Goal: Task Accomplishment & Management: Manage account settings

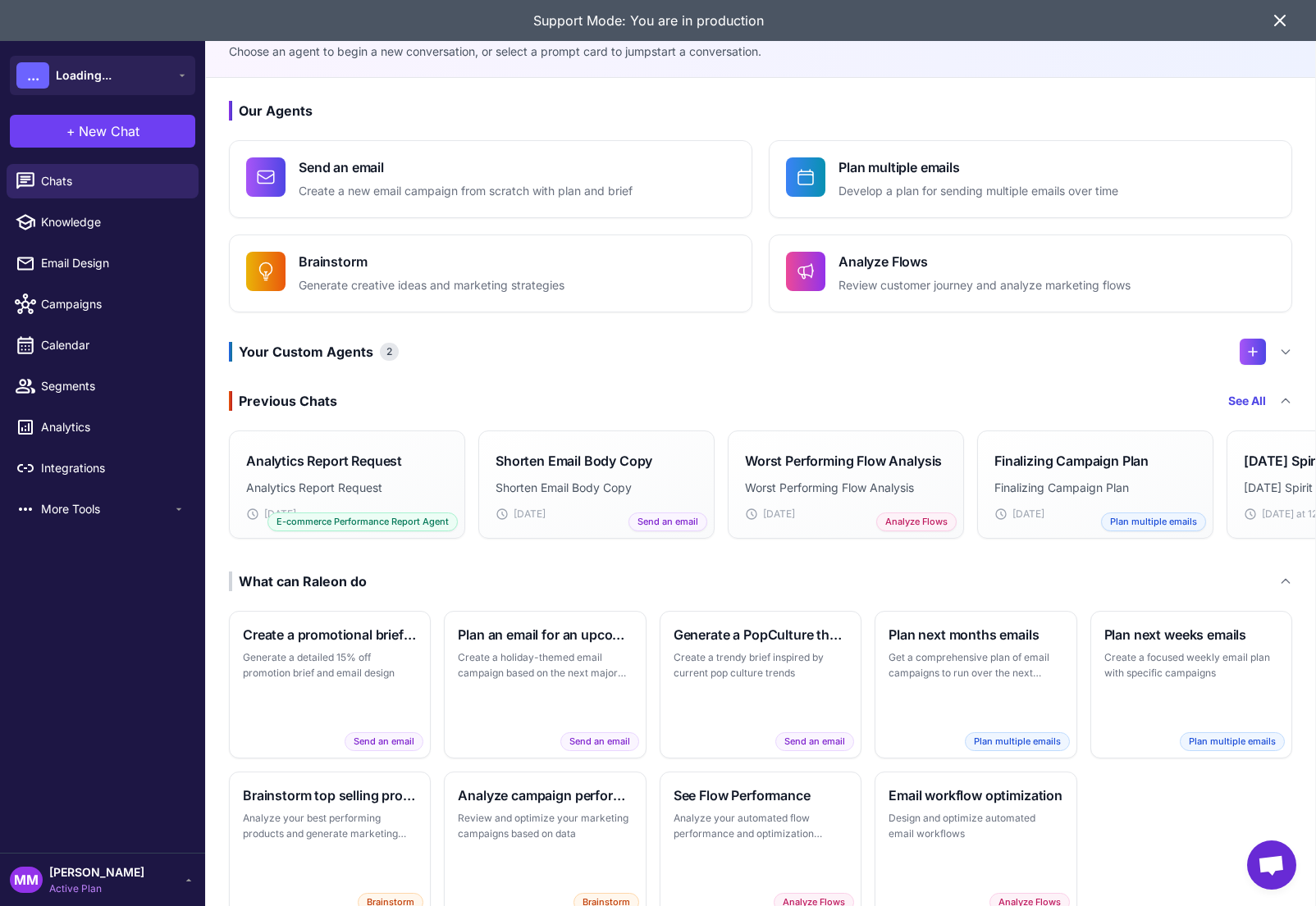
click at [1281, 18] on icon at bounding box center [1279, 20] width 10 height 10
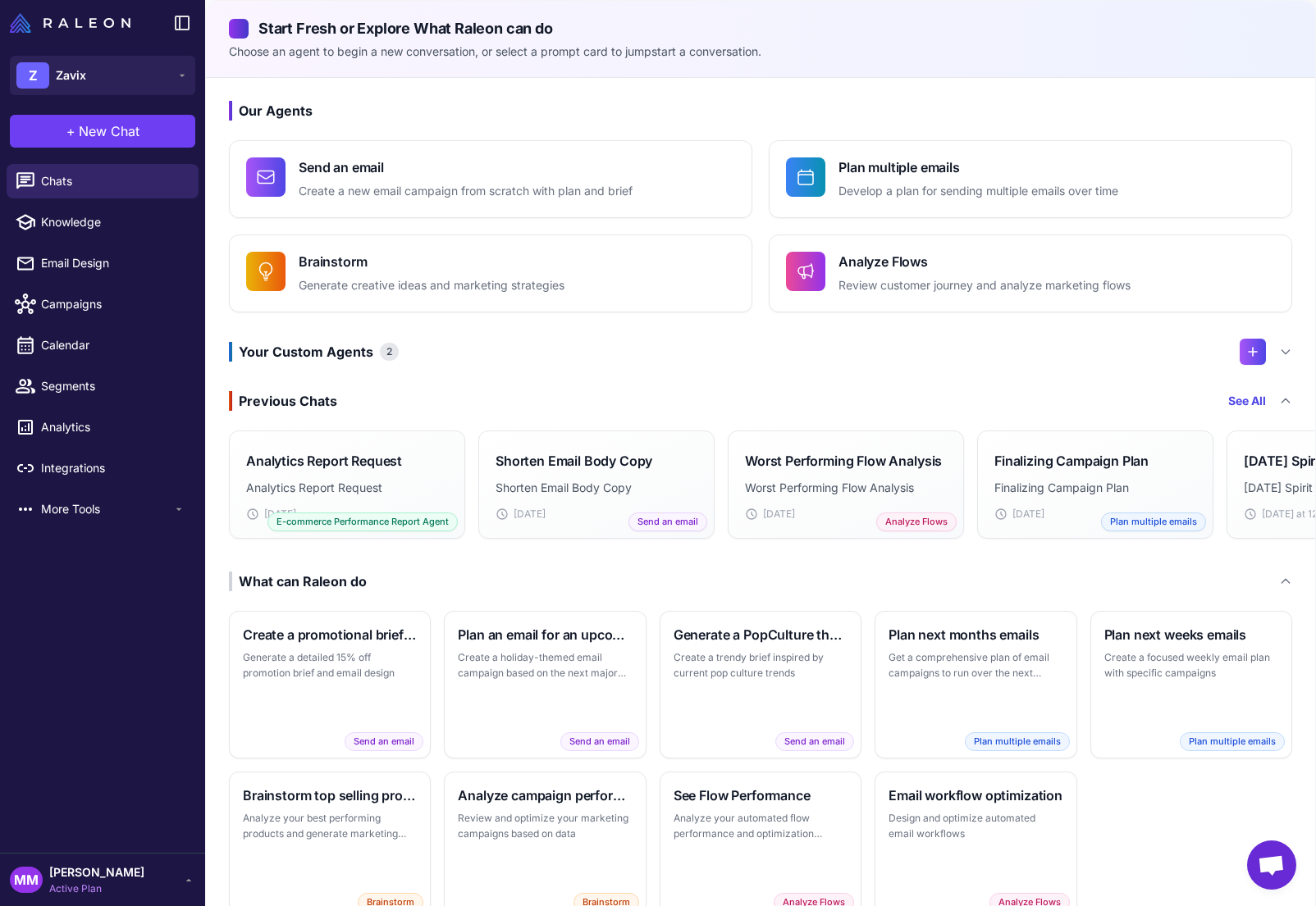
click at [1074, 88] on div "Our Agents Send an email Create a new email campaign from scratch with plan and…" at bounding box center [760, 510] width 1109 height 864
click at [1075, 45] on p "Choose an agent to begin a new conversation, or select a prompt card to jumpsta…" at bounding box center [760, 52] width 1063 height 18
click at [93, 863] on div "MM Mary Marketer Active Plan" at bounding box center [102, 879] width 205 height 53
click at [118, 880] on span "Mary Marketer" at bounding box center [96, 872] width 95 height 18
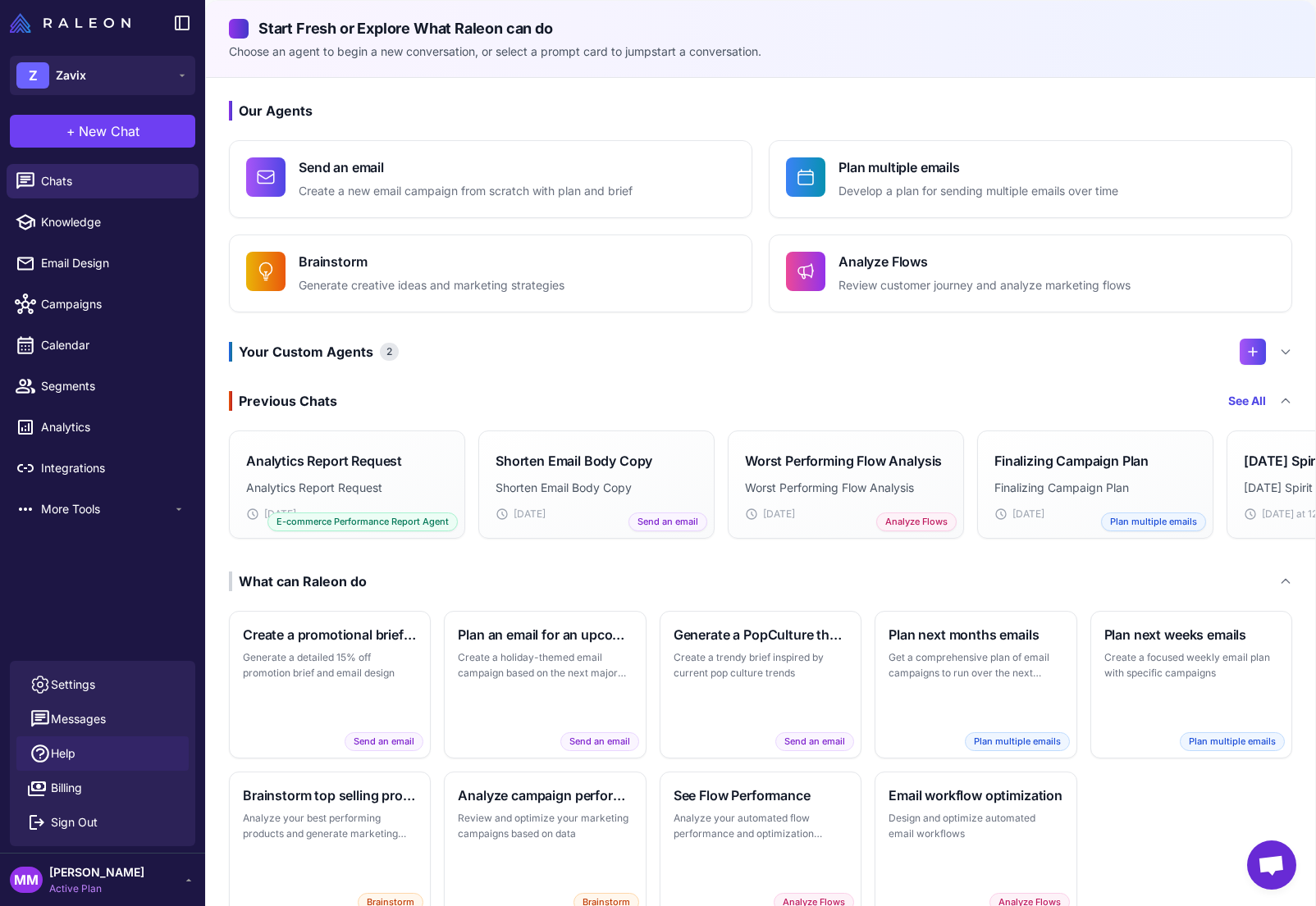
click at [79, 754] on link "Help" at bounding box center [102, 754] width 172 height 35
click at [64, 389] on span "Segments" at bounding box center [113, 387] width 144 height 18
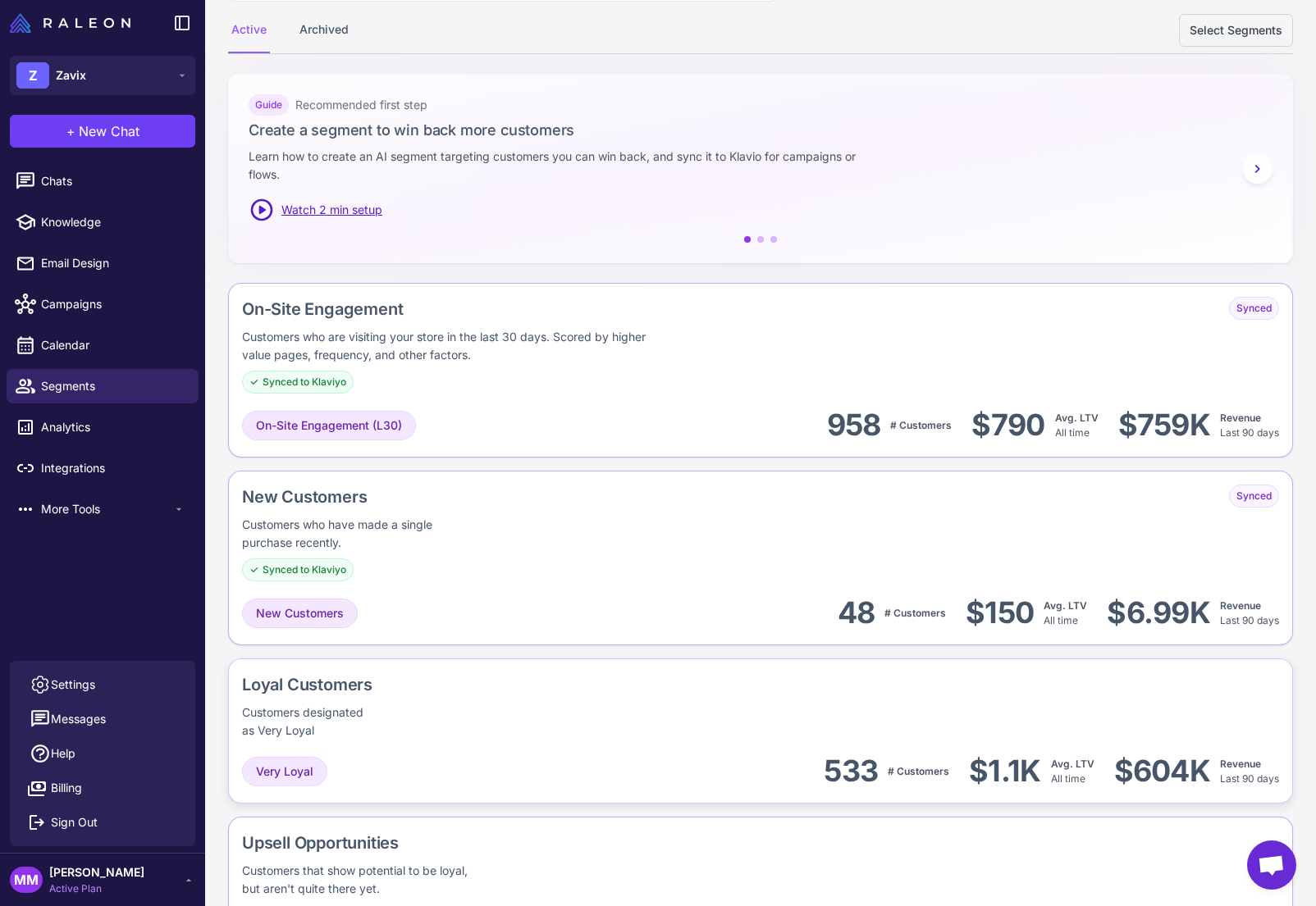
scroll to position [205, 0]
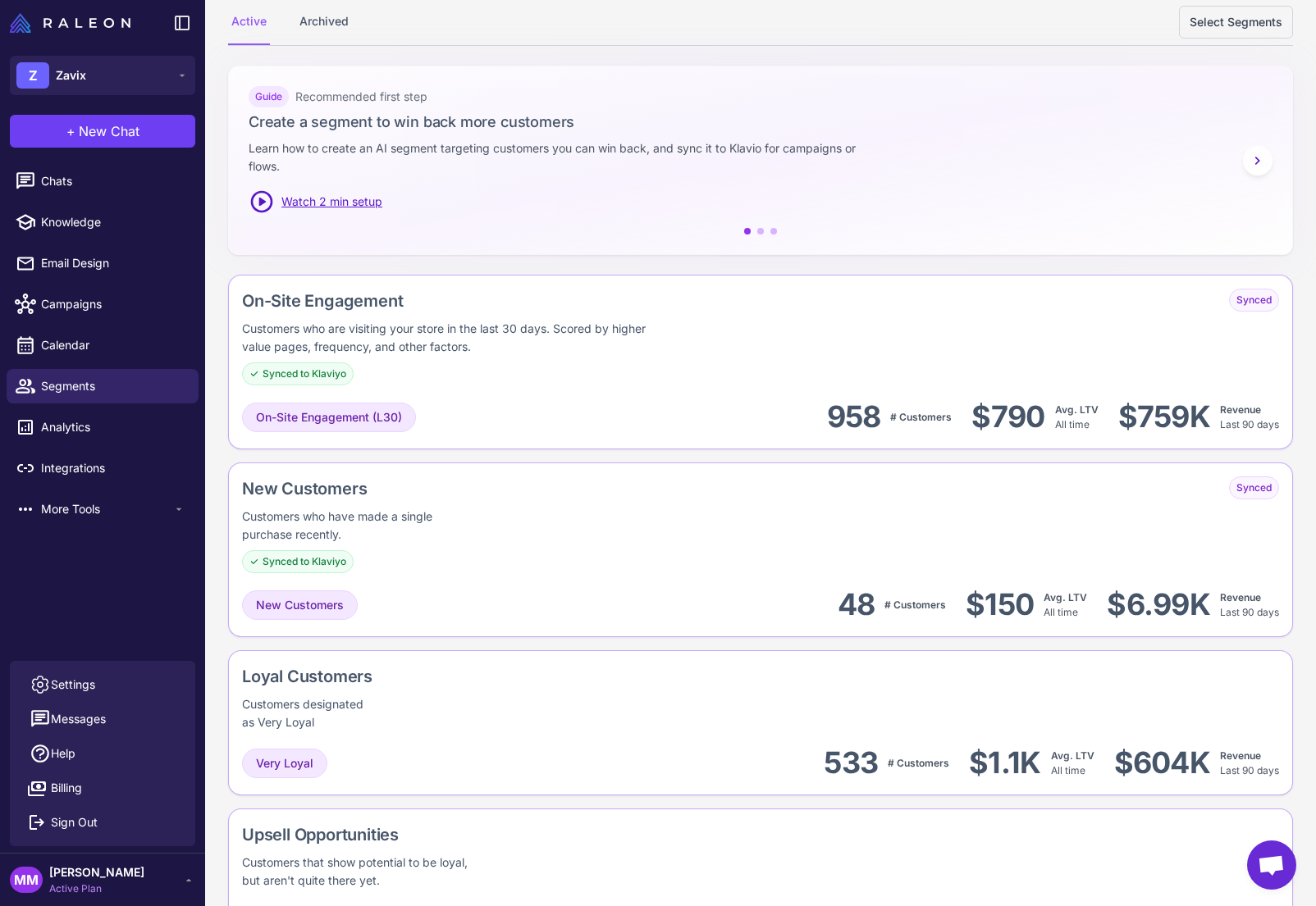
click at [592, 33] on div "Active Archived Select Segments" at bounding box center [760, 22] width 1065 height 46
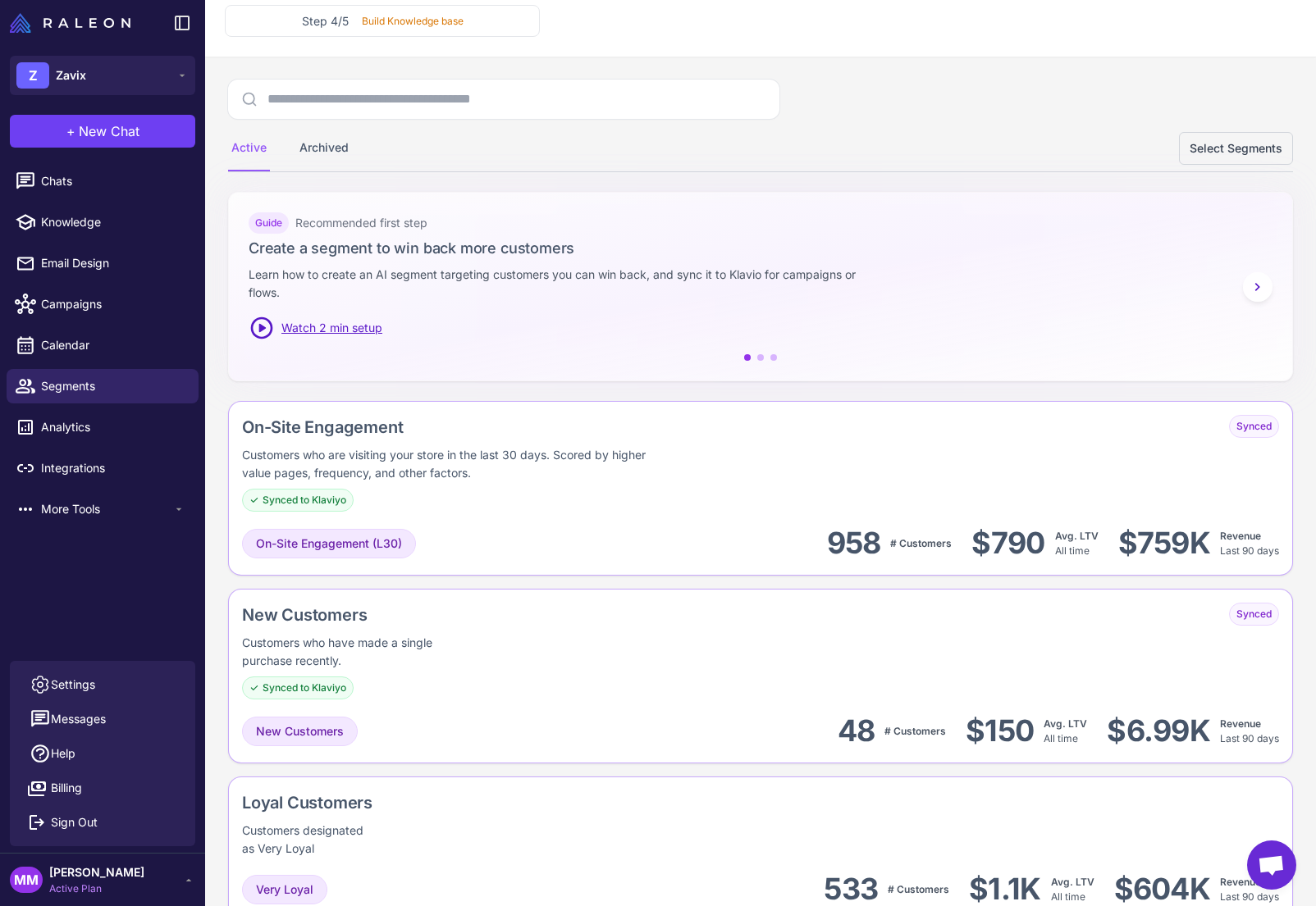
scroll to position [0, 0]
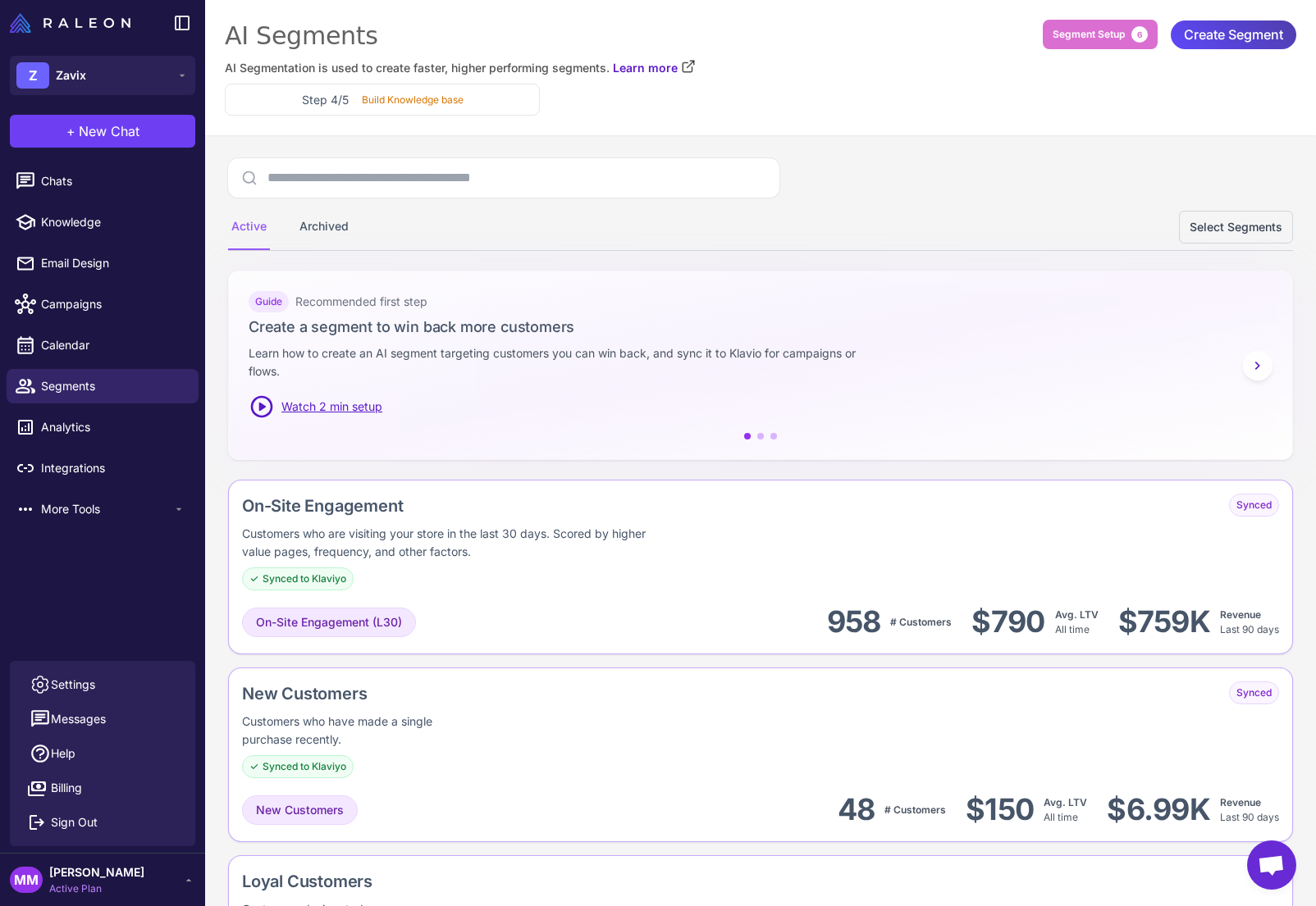
click at [901, 229] on div "Active Archived Select Segments" at bounding box center [760, 227] width 1065 height 46
click at [949, 204] on div "Active Archived Select Segments" at bounding box center [760, 227] width 1065 height 46
click at [1081, 184] on div "Active Archived Select Segments" at bounding box center [760, 205] width 1065 height 93
click at [973, 233] on div "Active Archived Select Segments" at bounding box center [760, 227] width 1065 height 46
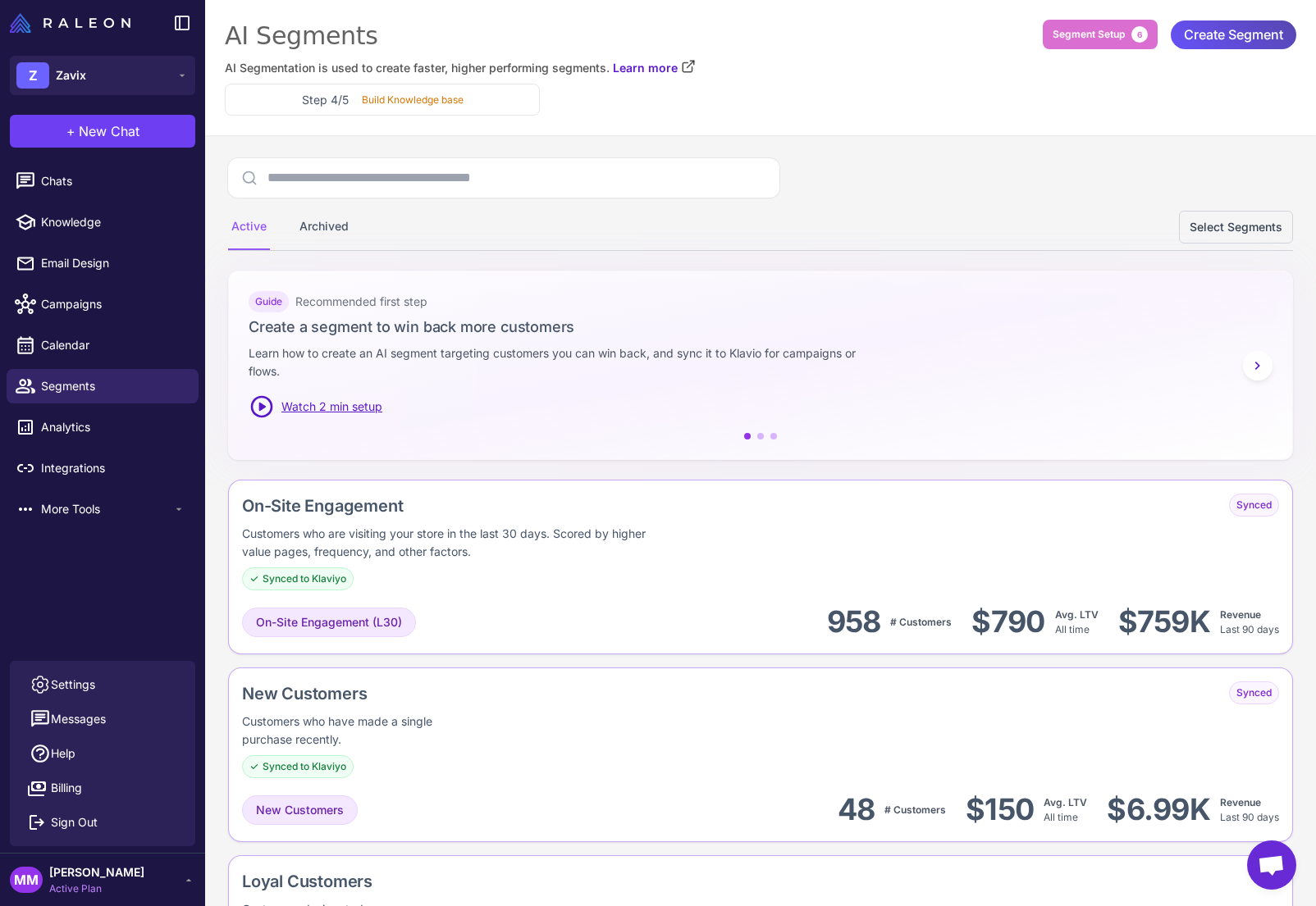
click at [1227, 29] on span "Create Segment" at bounding box center [1233, 35] width 99 height 29
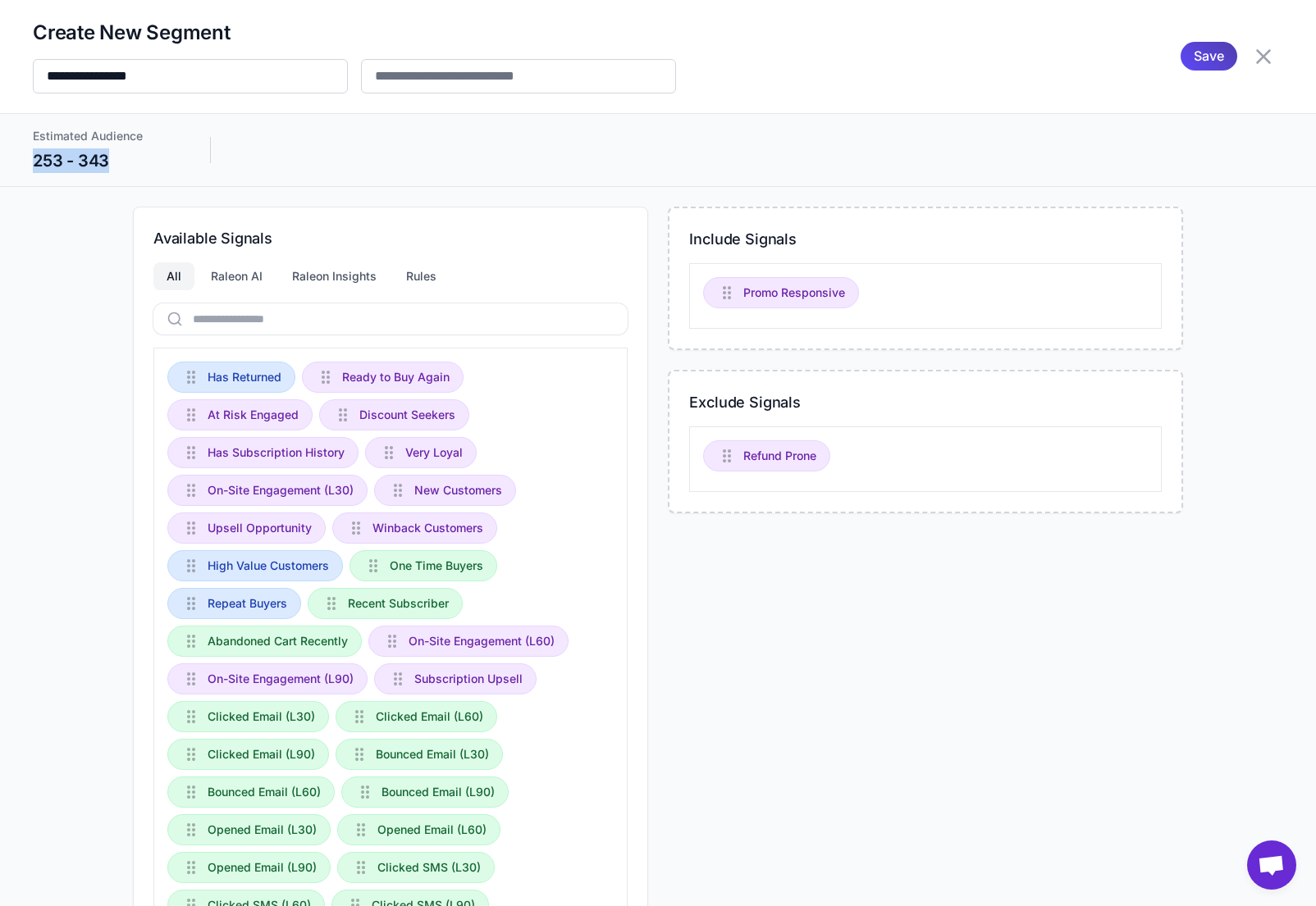
drag, startPoint x: 35, startPoint y: 155, endPoint x: 117, endPoint y: 159, distance: 82.1
click at [117, 159] on div "253 - 343" at bounding box center [105, 161] width 144 height 25
click at [87, 222] on div "Available Signals All Raleon AI Raleon Insights Rules Has Returned Ready to Buy…" at bounding box center [658, 641] width 1250 height 869
click at [1263, 64] on icon at bounding box center [1263, 56] width 26 height 26
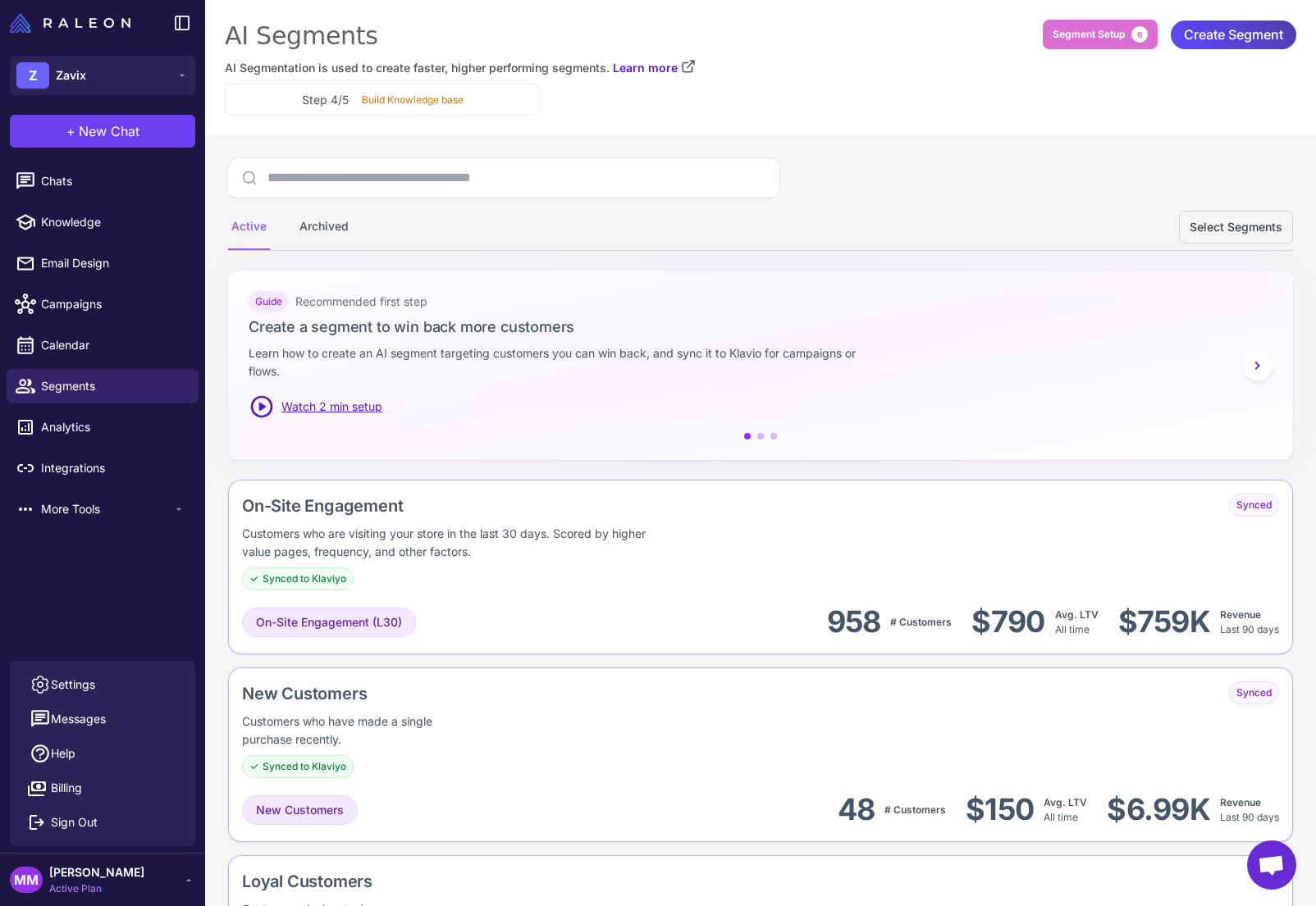
click at [856, 200] on div "Active Archived Select Segments" at bounding box center [760, 205] width 1065 height 93
click at [853, 238] on div "Active Archived Select Segments" at bounding box center [760, 227] width 1065 height 46
click at [887, 224] on div "Active Archived Select Segments" at bounding box center [760, 227] width 1065 height 46
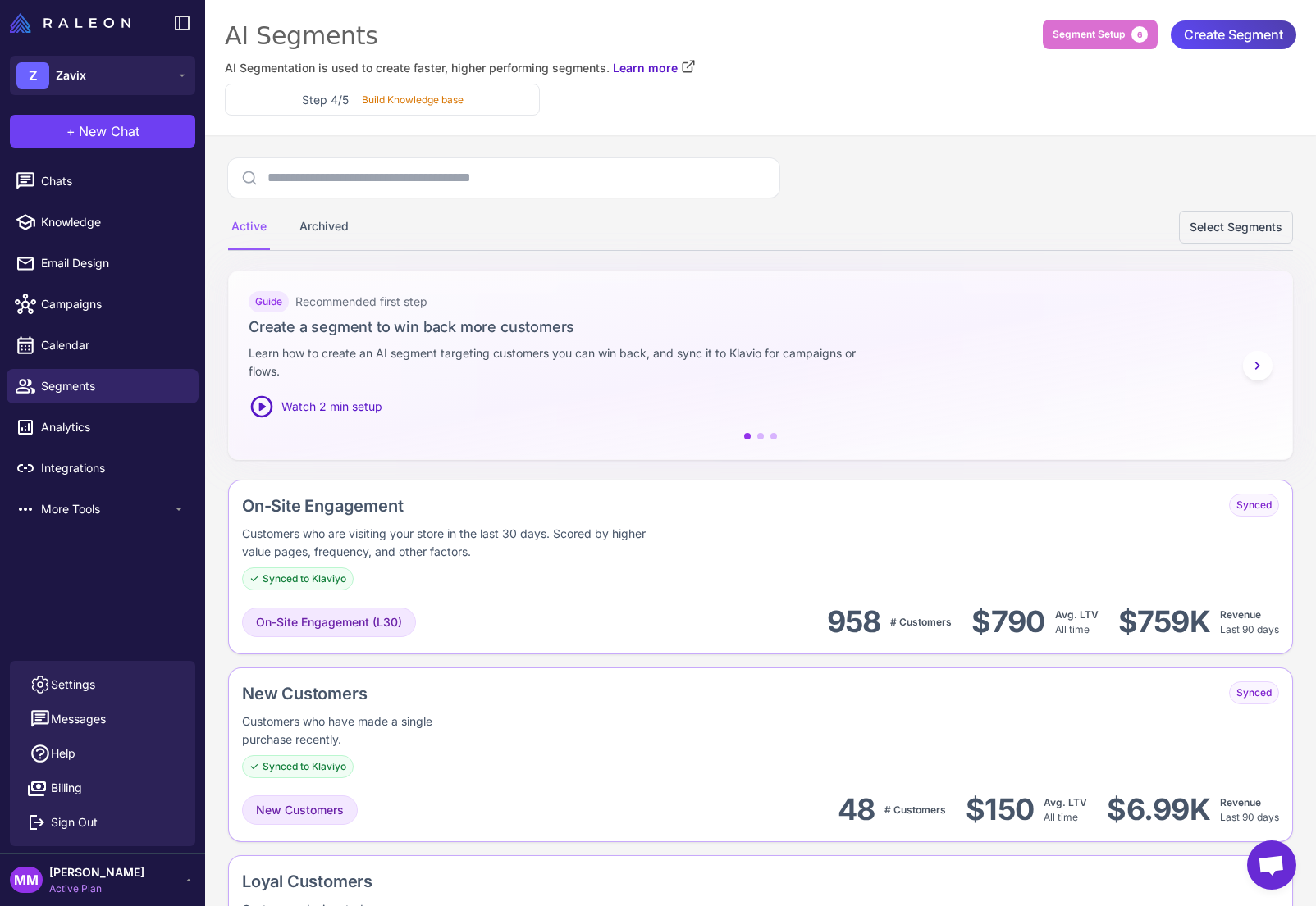
click at [876, 235] on div "Active Archived Select Segments" at bounding box center [760, 227] width 1065 height 46
click at [75, 788] on span "Billing" at bounding box center [66, 788] width 31 height 18
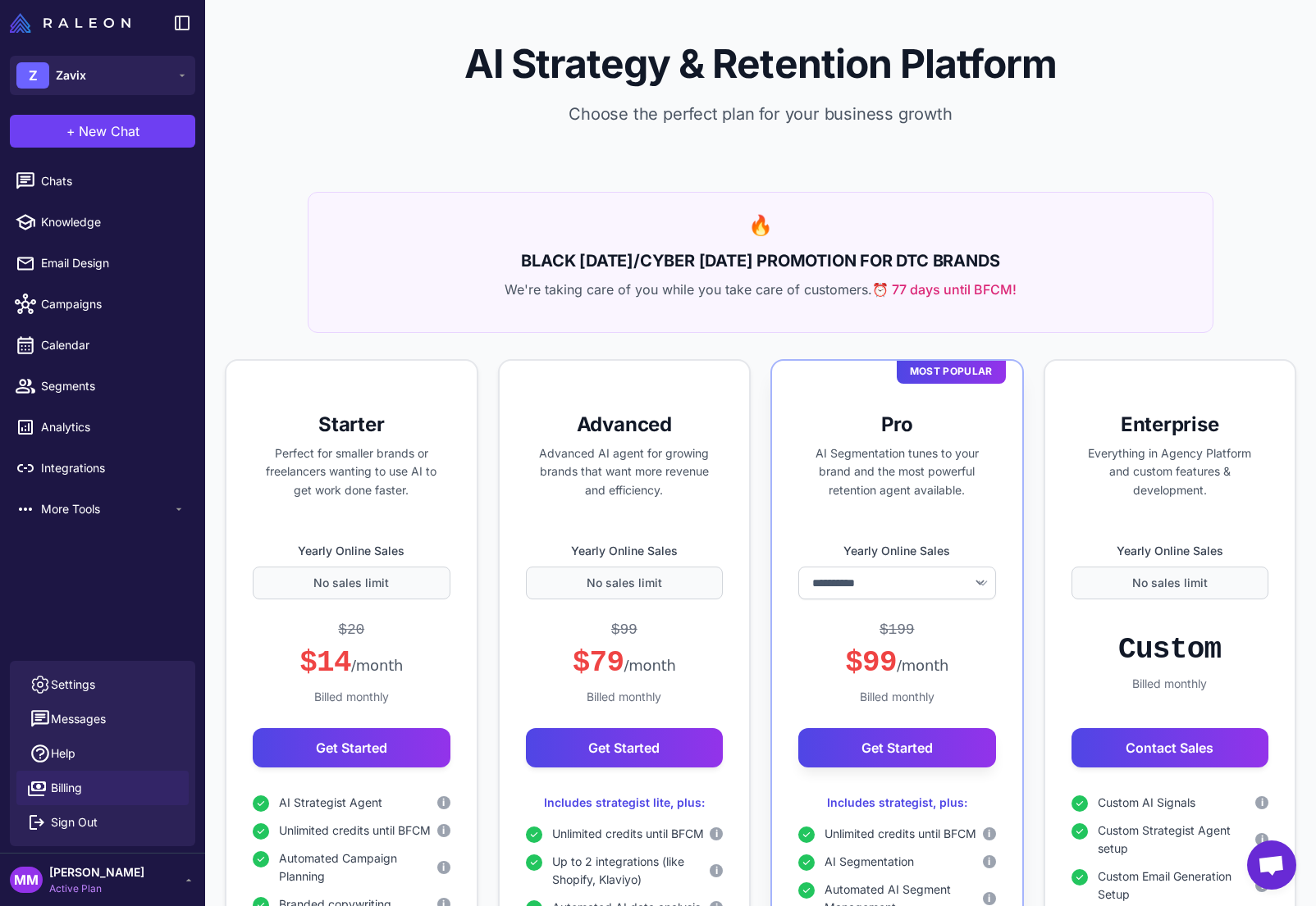
select select "*******"
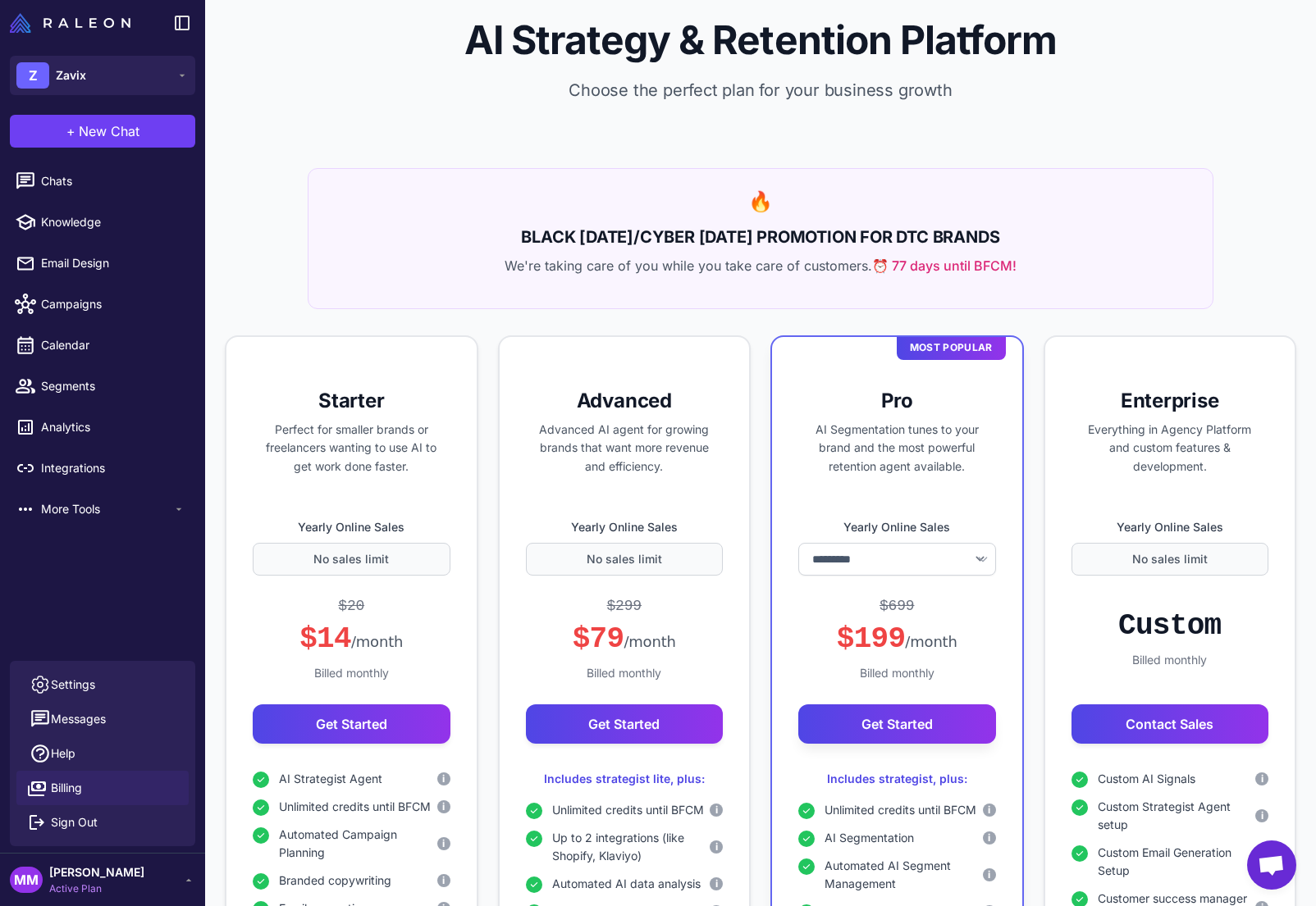
scroll to position [33, 0]
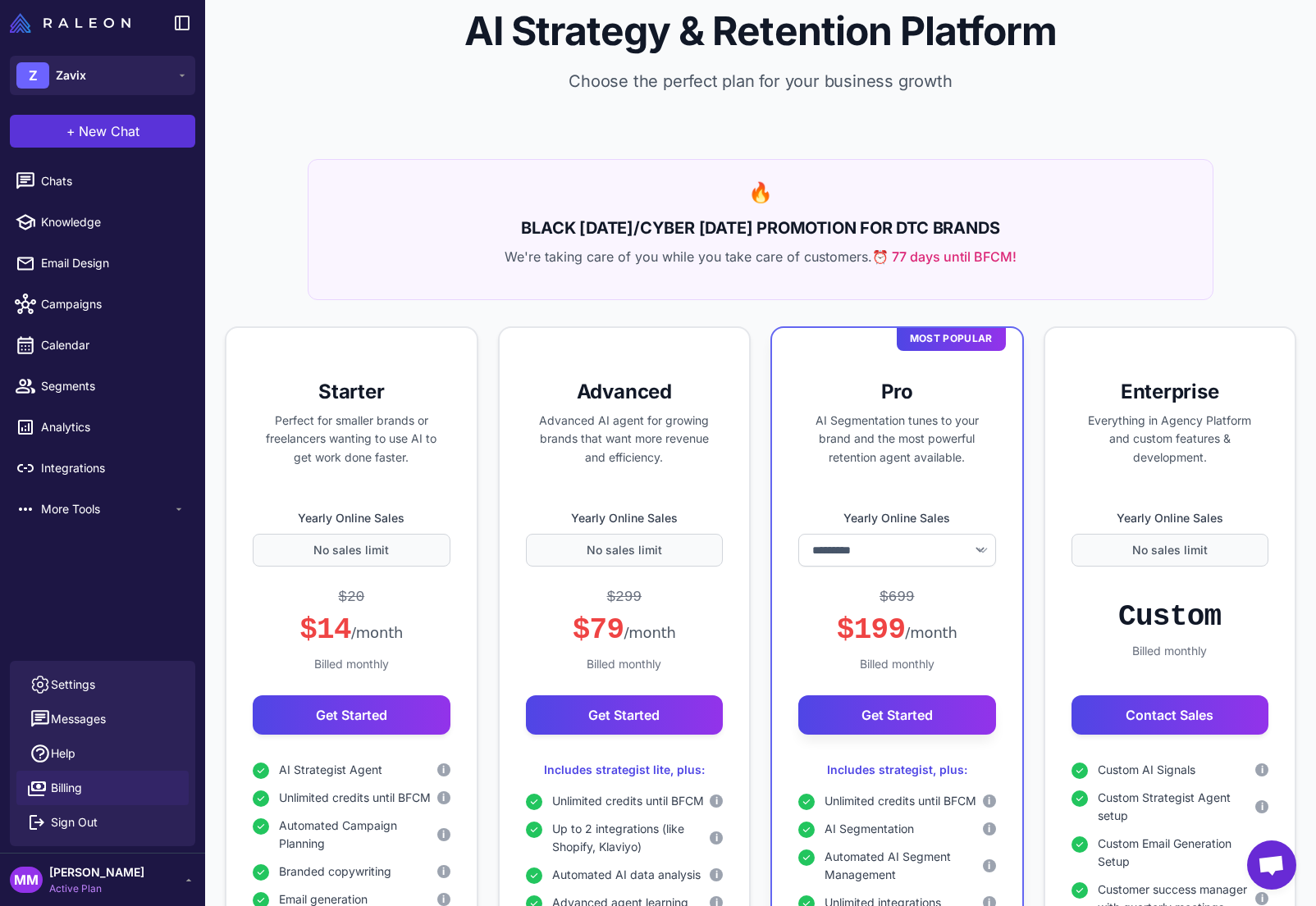
click at [97, 134] on span "New Chat" at bounding box center [109, 131] width 61 height 20
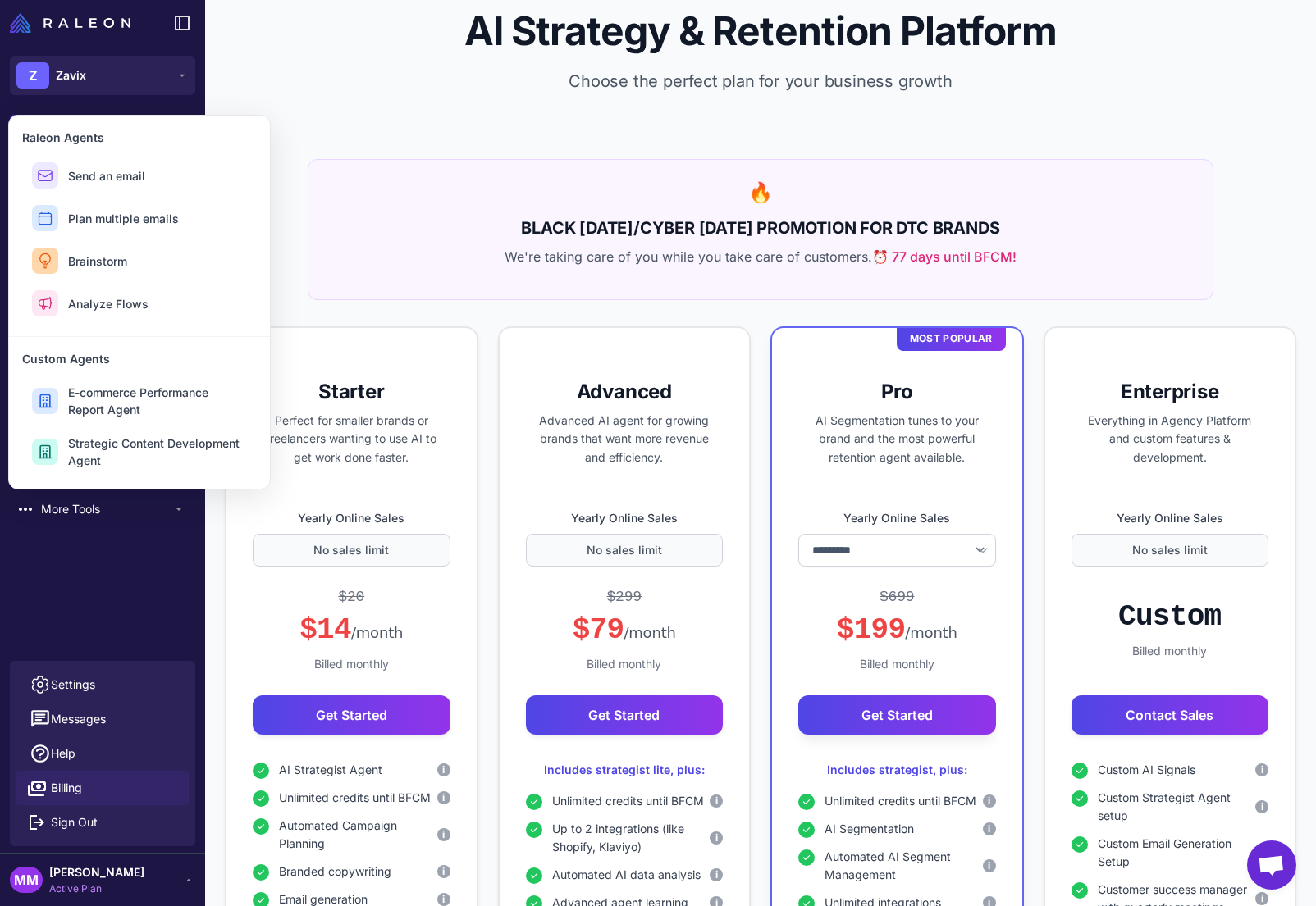
click at [268, 88] on p "Choose the perfect plan for your business growth" at bounding box center [761, 81] width 1059 height 25
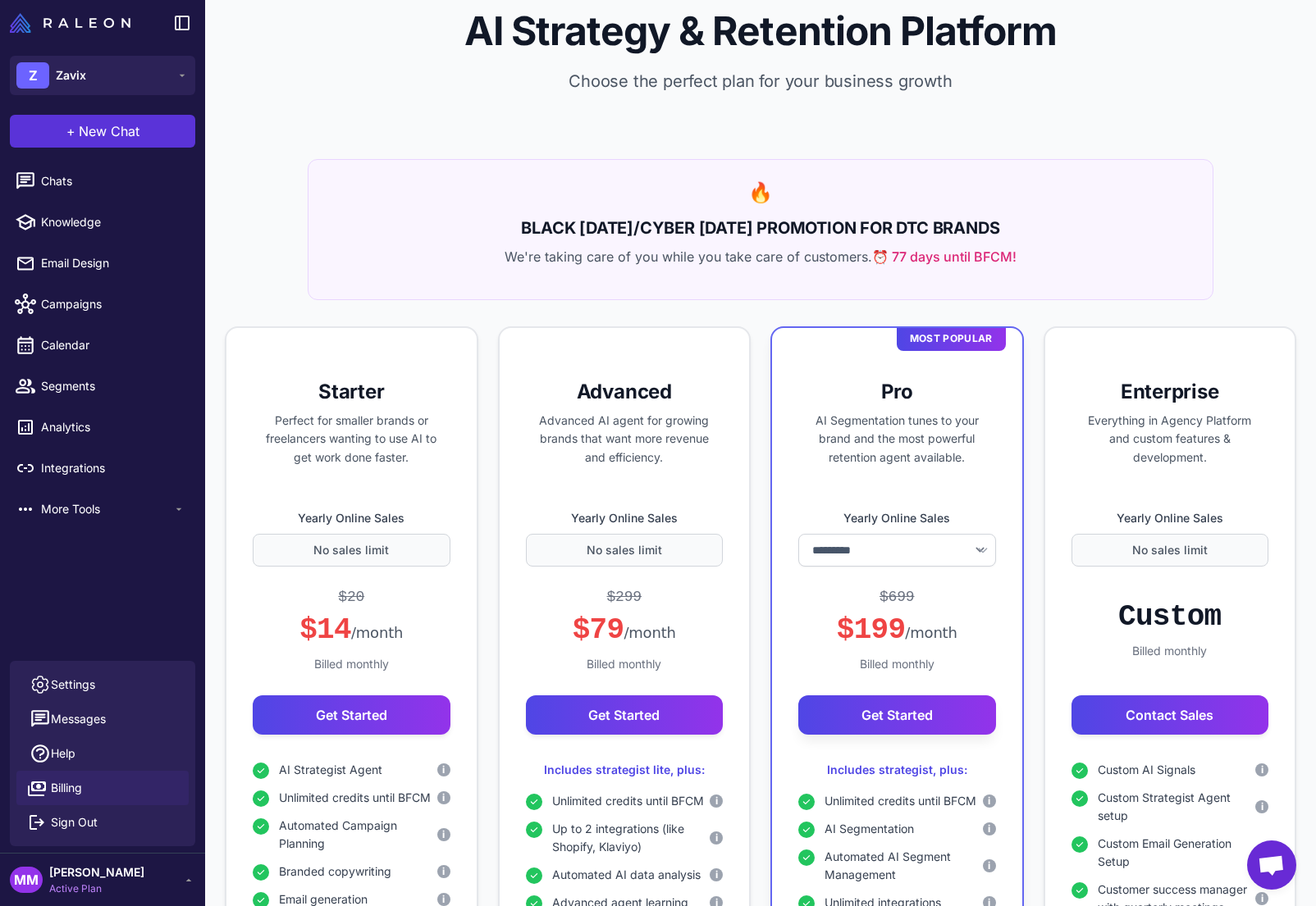
click at [99, 124] on span "New Chat" at bounding box center [109, 131] width 61 height 20
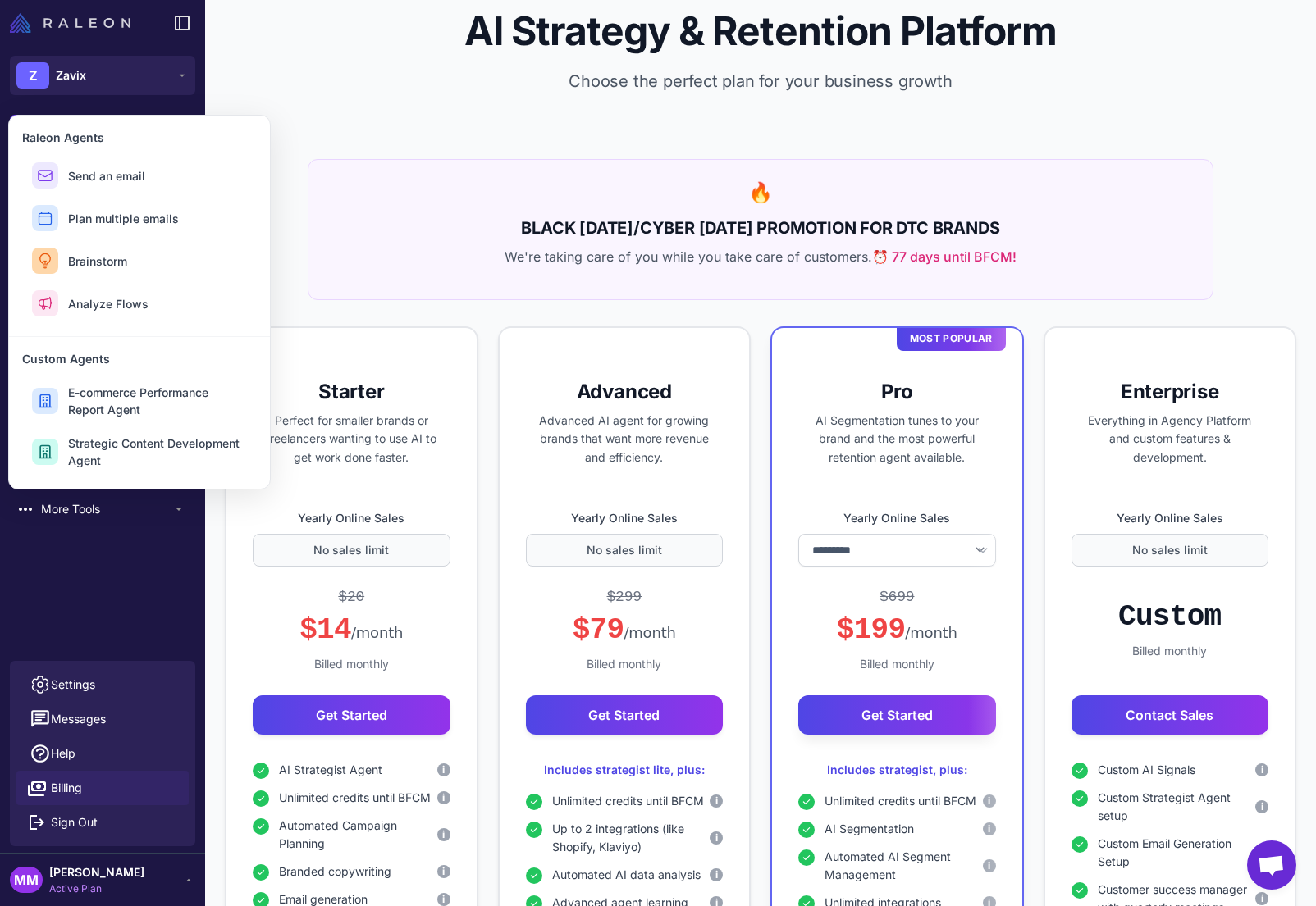
click at [89, 16] on img at bounding box center [69, 23] width 120 height 20
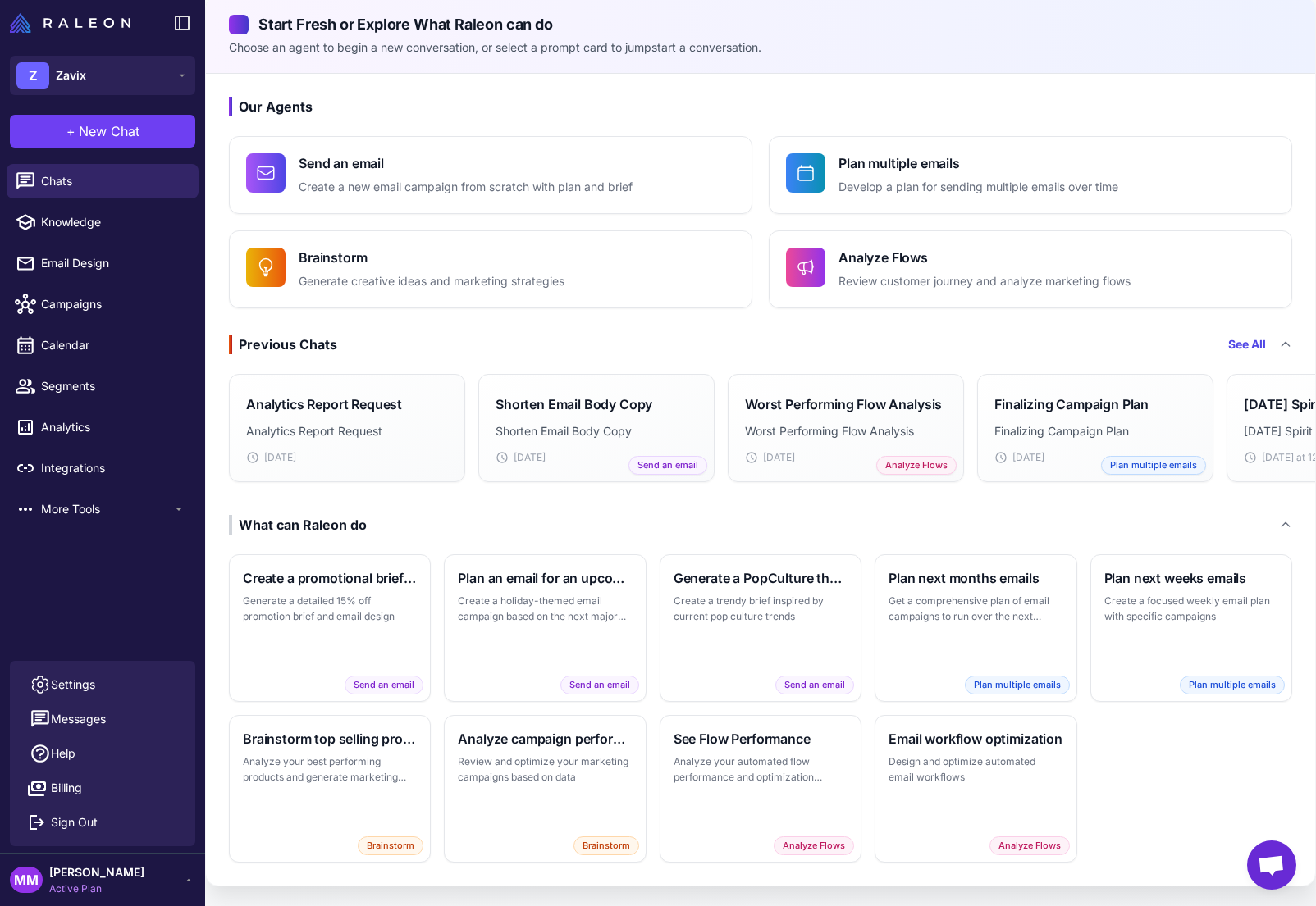
scroll to position [22, 0]
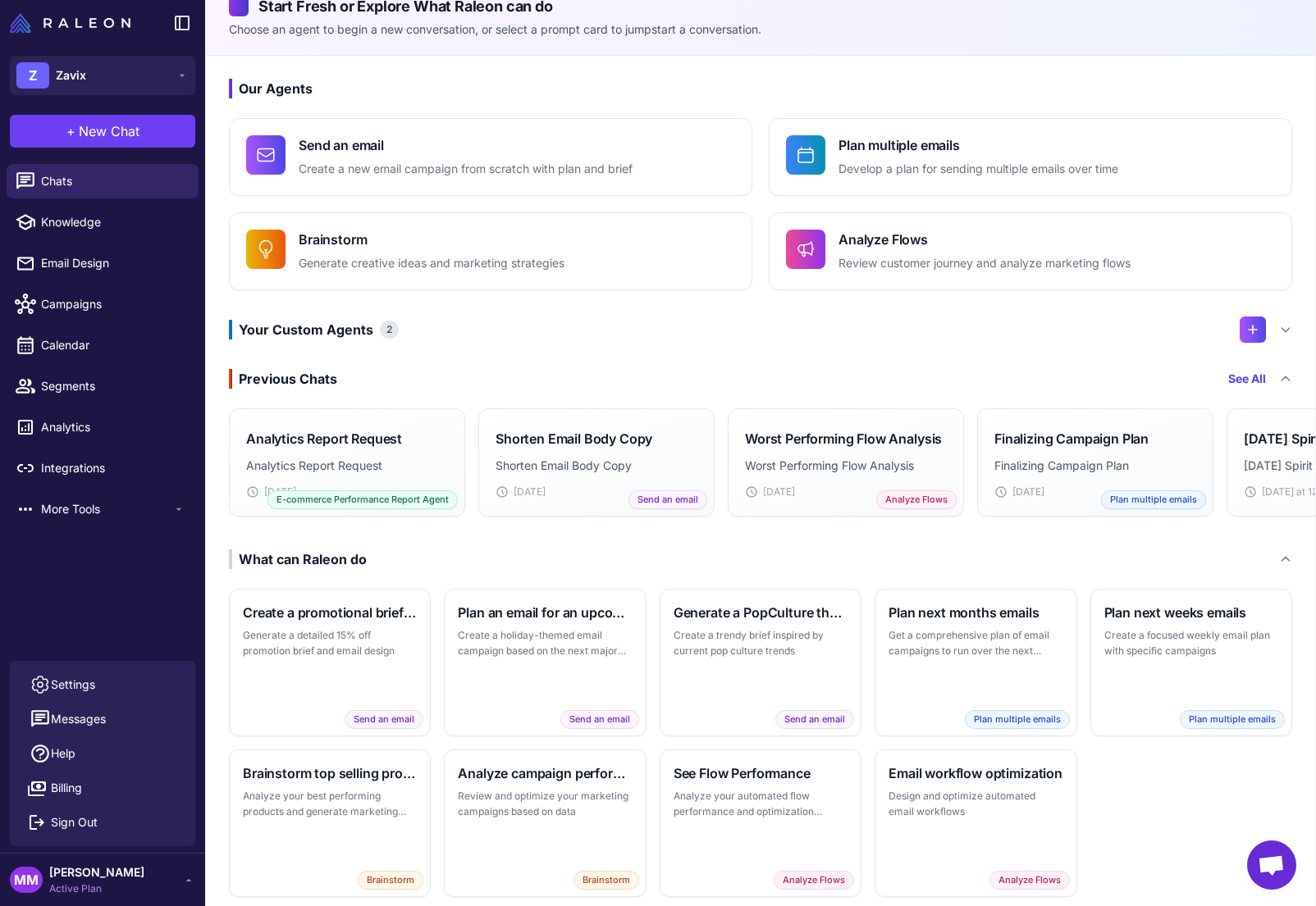
click at [909, 329] on div "Your Custom Agents 2" at bounding box center [760, 329] width 1063 height 26
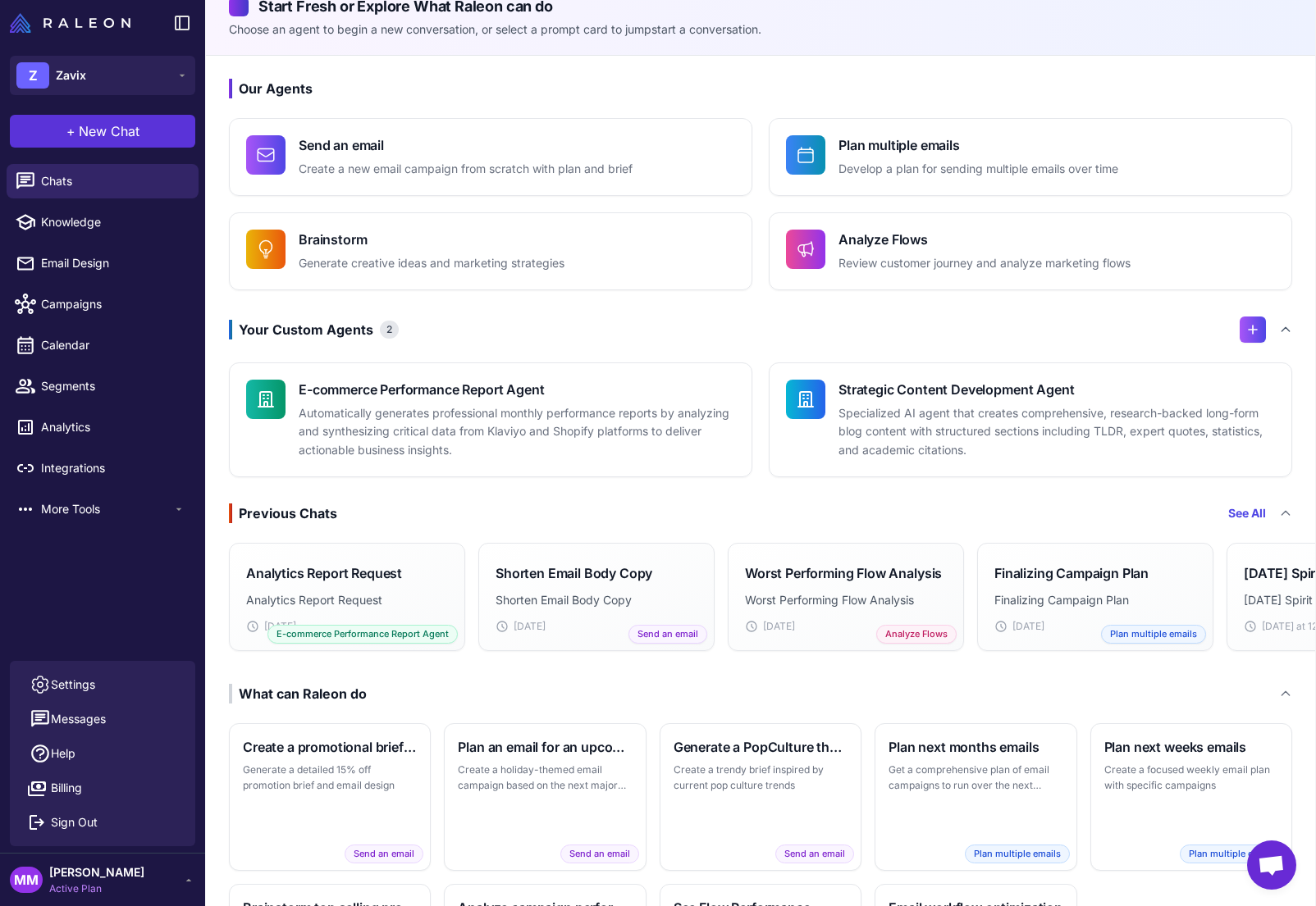
click at [113, 128] on span "New Chat" at bounding box center [109, 131] width 61 height 20
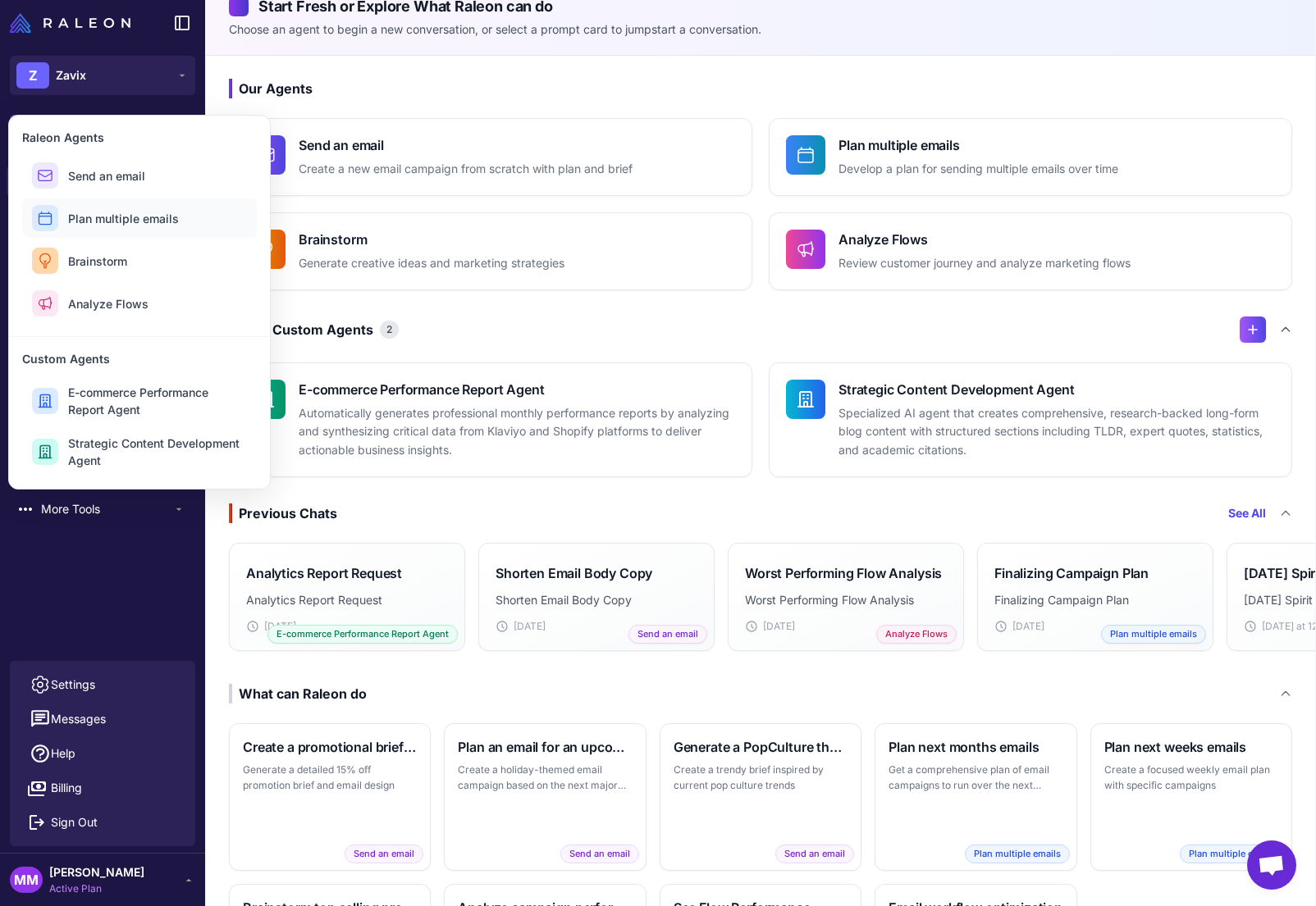
click at [113, 218] on span "Plan multiple emails" at bounding box center [123, 218] width 110 height 17
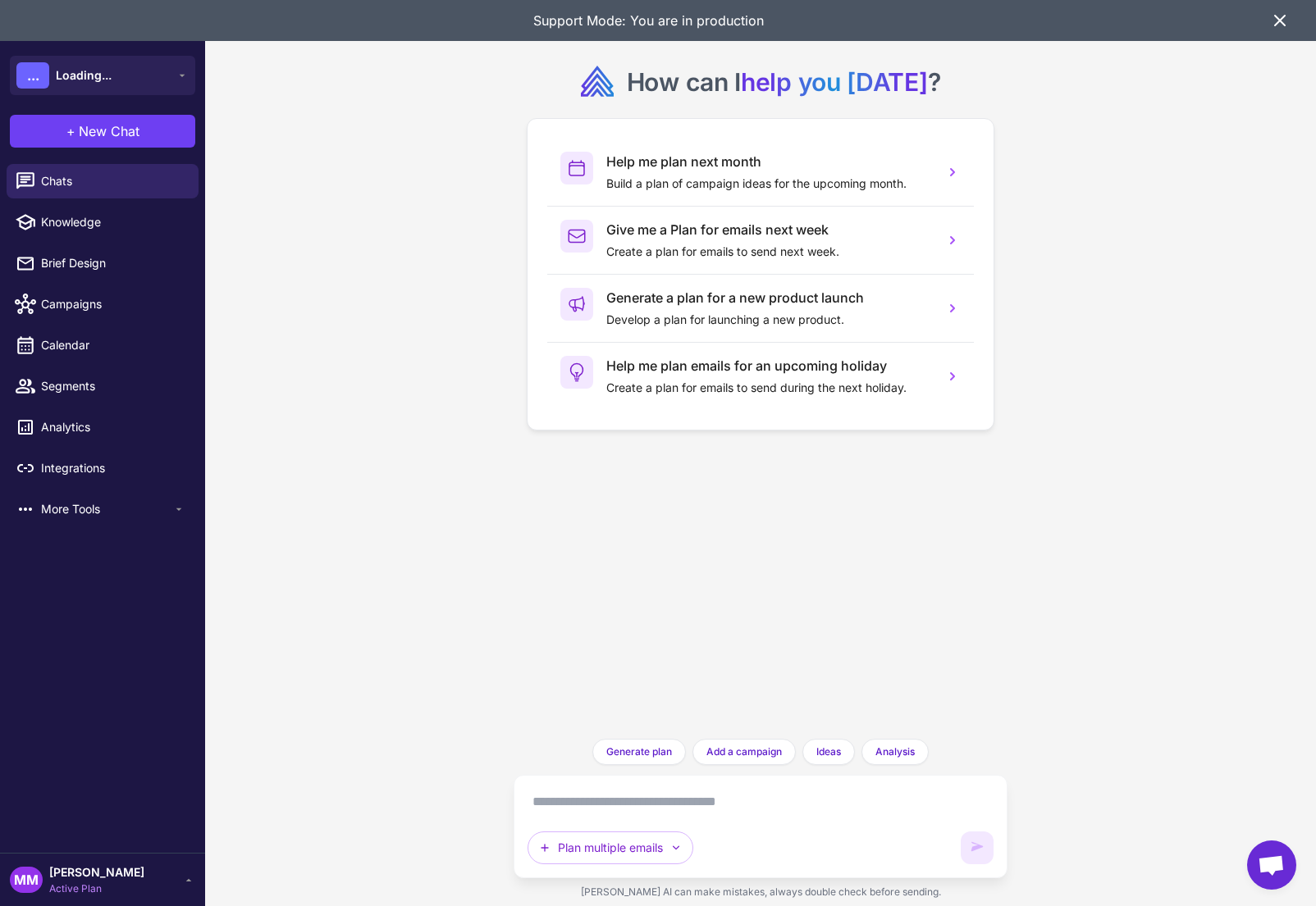
click at [433, 524] on div "How can I help you [DATE] ? Help me plan next month Build a plan of campaign id…" at bounding box center [760, 453] width 1111 height 906
click at [1285, 24] on icon at bounding box center [1279, 20] width 20 height 20
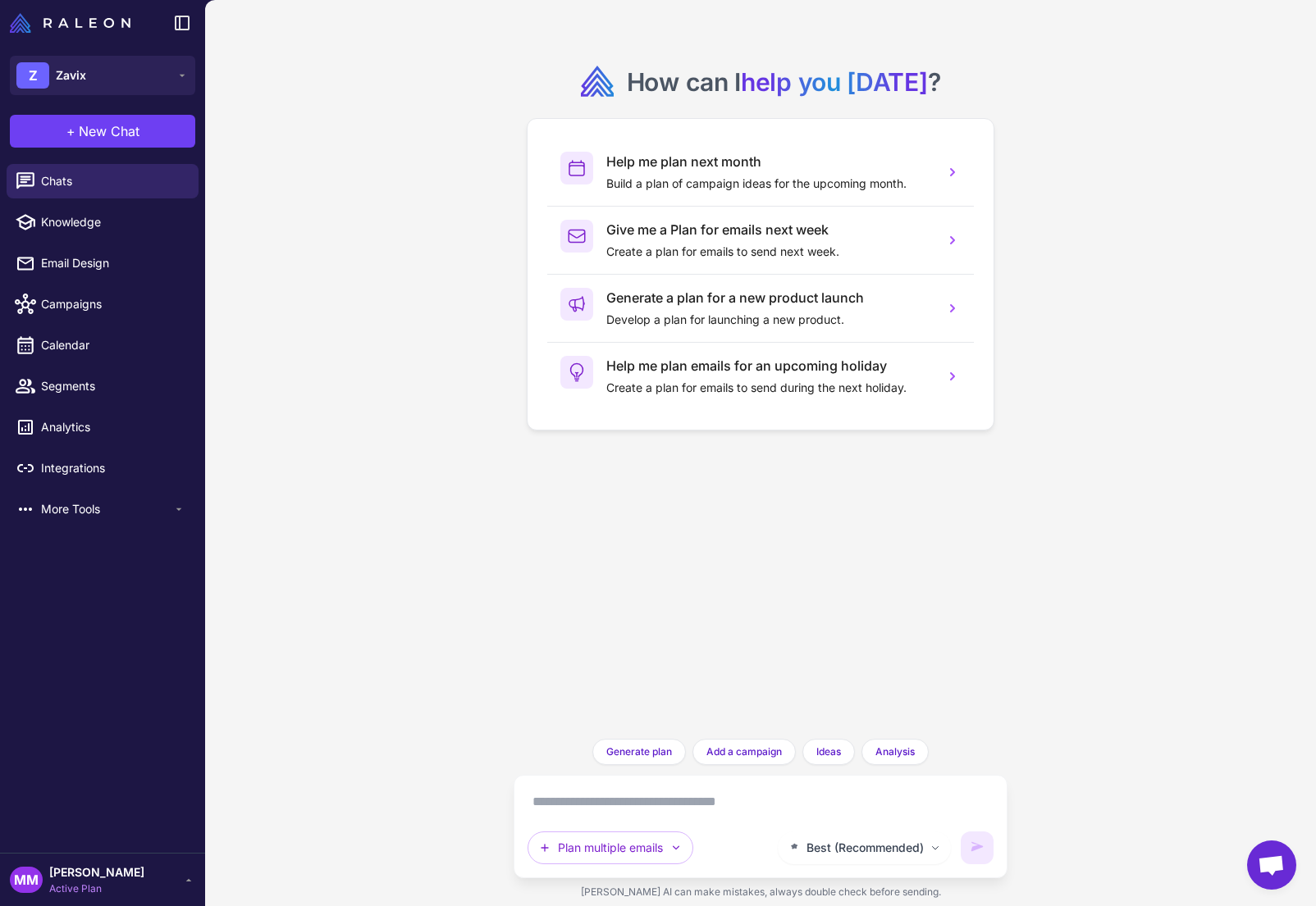
click at [340, 433] on div "How can I help you [DATE] ? Help me plan next month Build a plan of campaign id…" at bounding box center [760, 453] width 1111 height 906
click at [568, 812] on textarea at bounding box center [760, 802] width 466 height 26
click at [570, 812] on textarea at bounding box center [760, 802] width 466 height 26
click at [421, 516] on div "How can I help you today ? Help me plan next month Build a plan of campaign ide…" at bounding box center [760, 453] width 1111 height 906
click at [168, 70] on button "Z Zavix" at bounding box center [102, 76] width 185 height 39
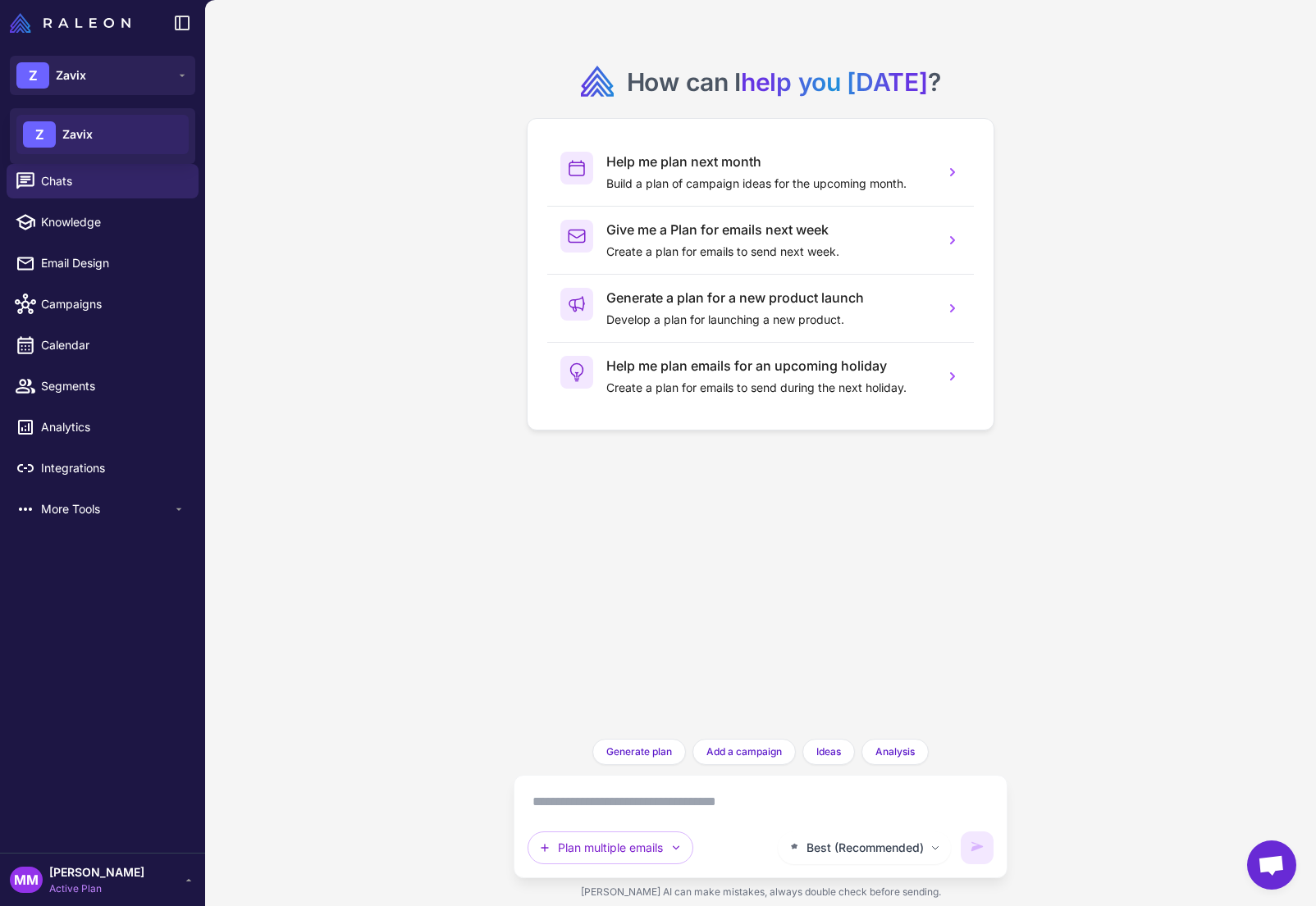
click at [314, 239] on div "How can I help you today ? Help me plan next month Build a plan of campaign ide…" at bounding box center [760, 453] width 1111 height 906
click at [336, 441] on div "How can I help you today ? Help me plan next month Build a plan of campaign ide…" at bounding box center [760, 453] width 1111 height 906
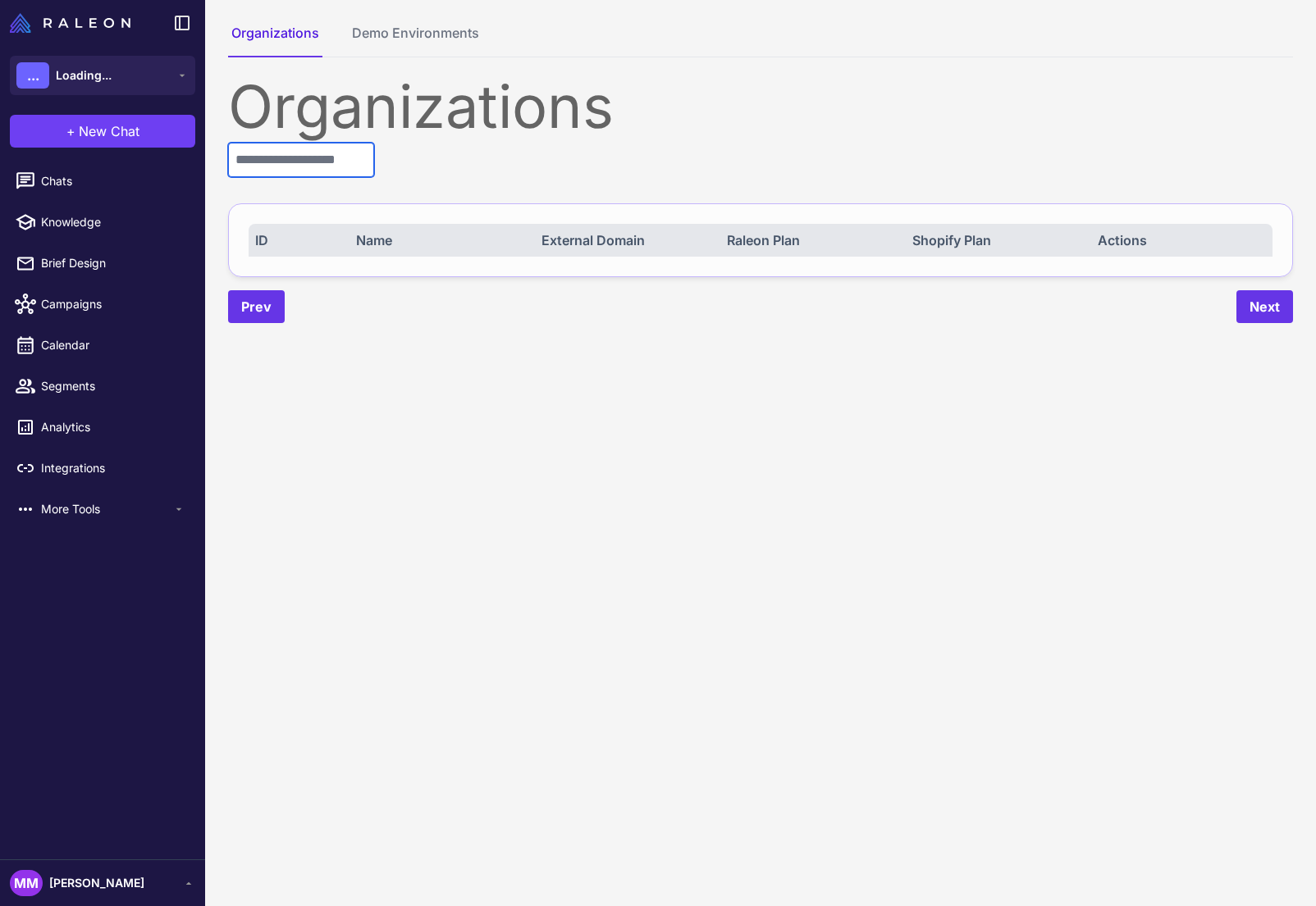
click at [336, 165] on input "text" at bounding box center [301, 159] width 146 height 35
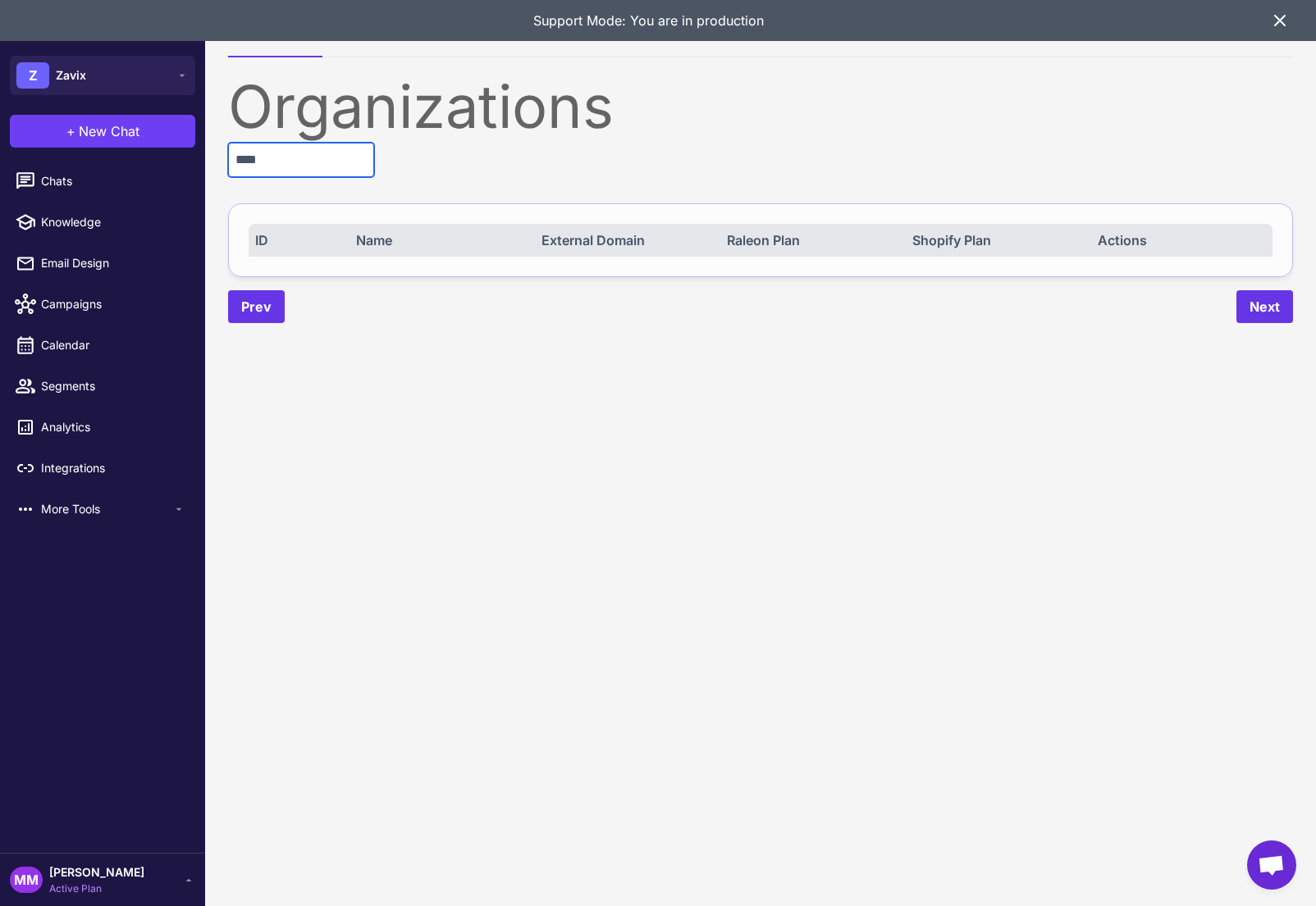
type input "****"
click at [53, 873] on span "[PERSON_NAME]" at bounding box center [96, 872] width 95 height 18
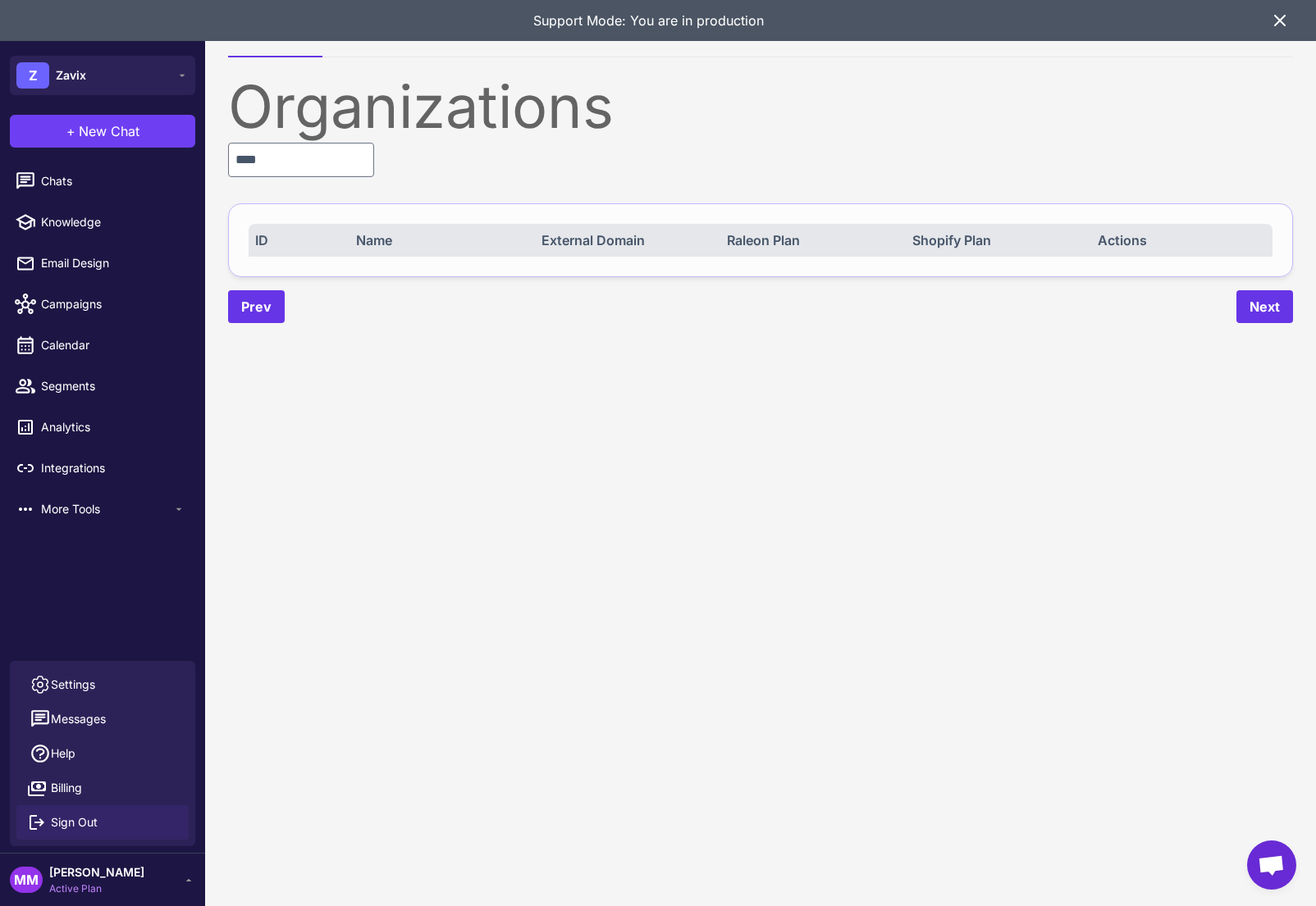
click at [69, 828] on span "Sign Out" at bounding box center [74, 822] width 46 height 18
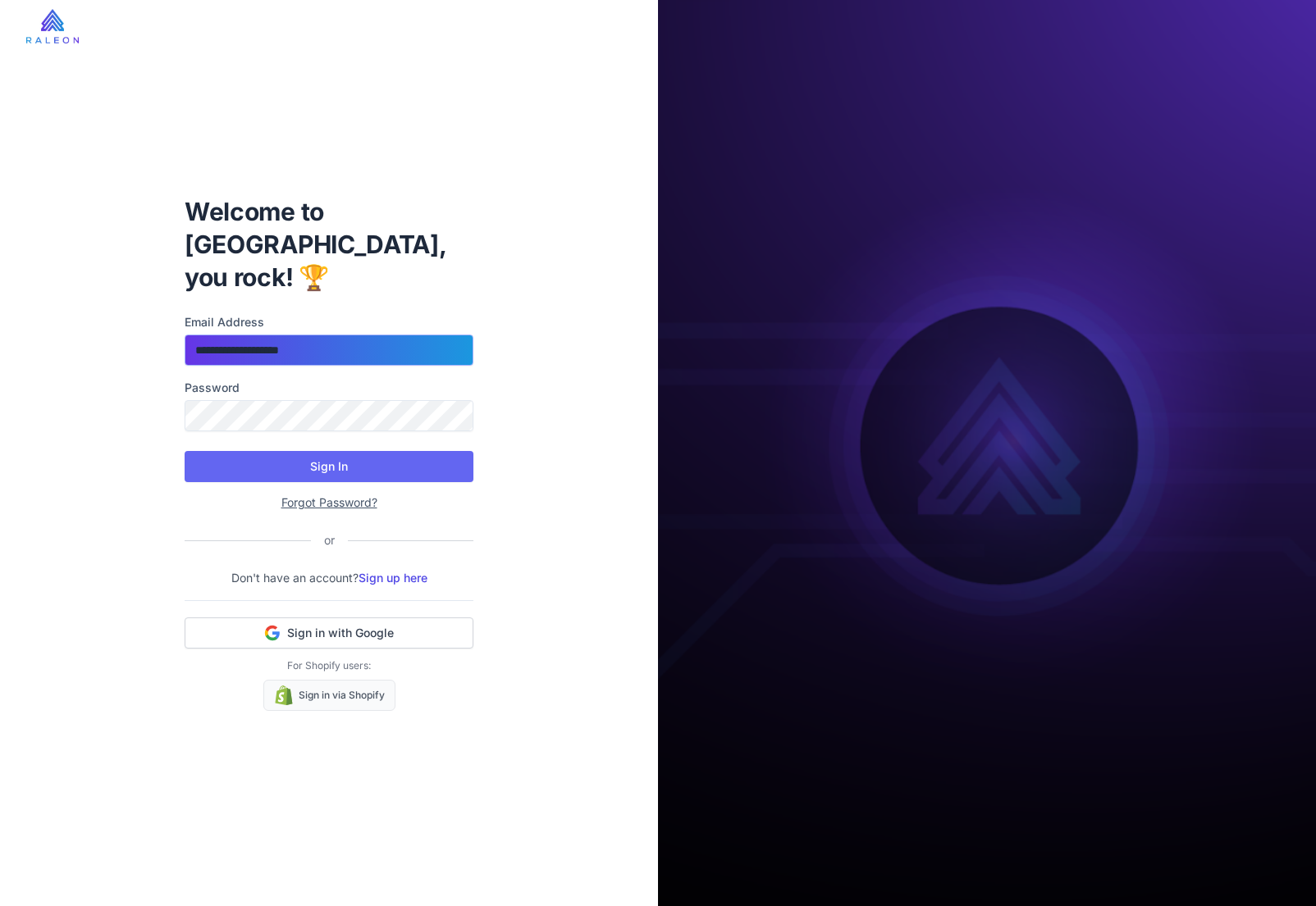
drag, startPoint x: 388, startPoint y: 318, endPoint x: 395, endPoint y: 329, distance: 13.0
click at [389, 335] on input "**********" at bounding box center [329, 350] width 289 height 31
type input "**********"
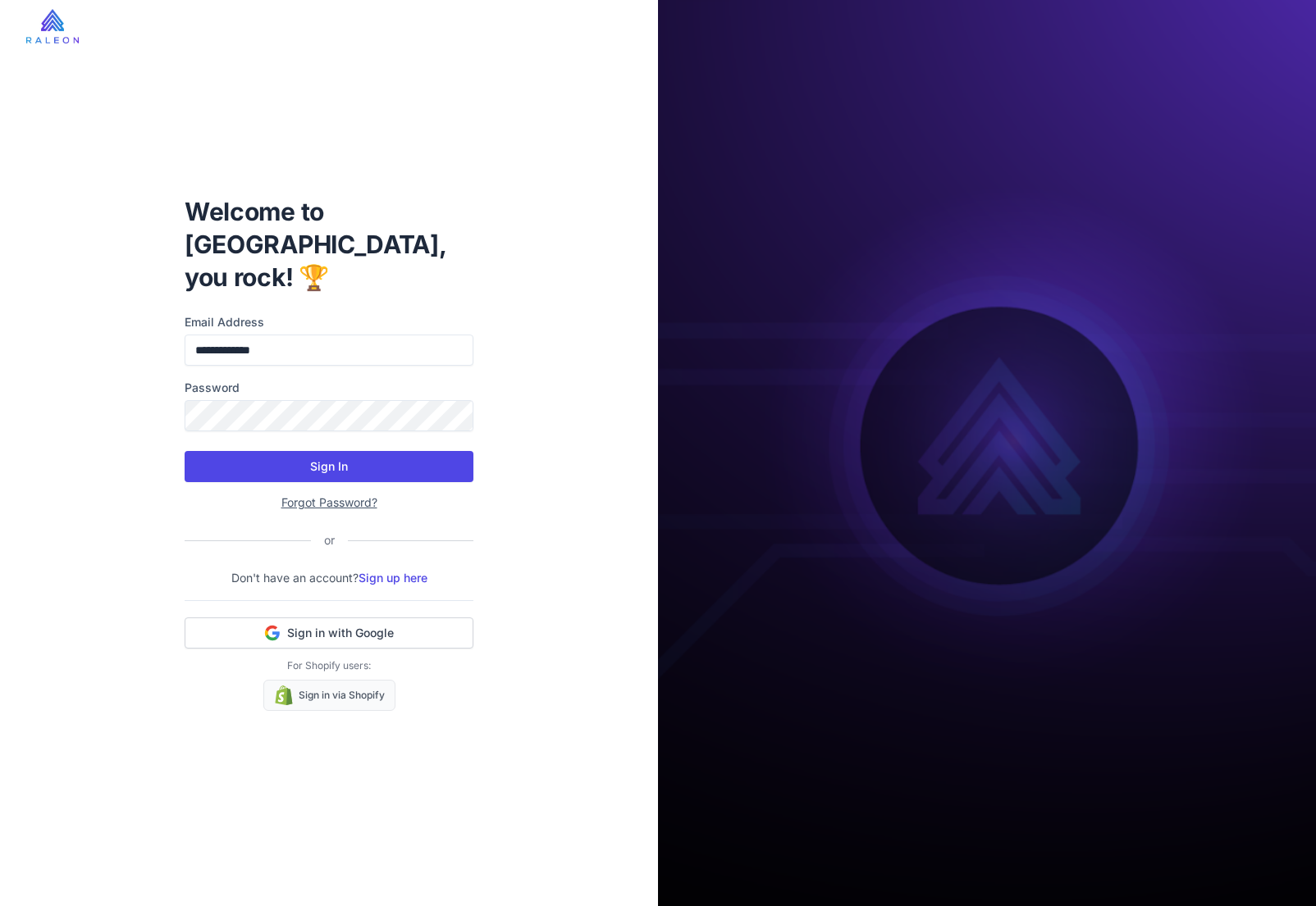
click at [319, 451] on button "Sign In" at bounding box center [329, 466] width 289 height 31
